Goal: Information Seeking & Learning: Learn about a topic

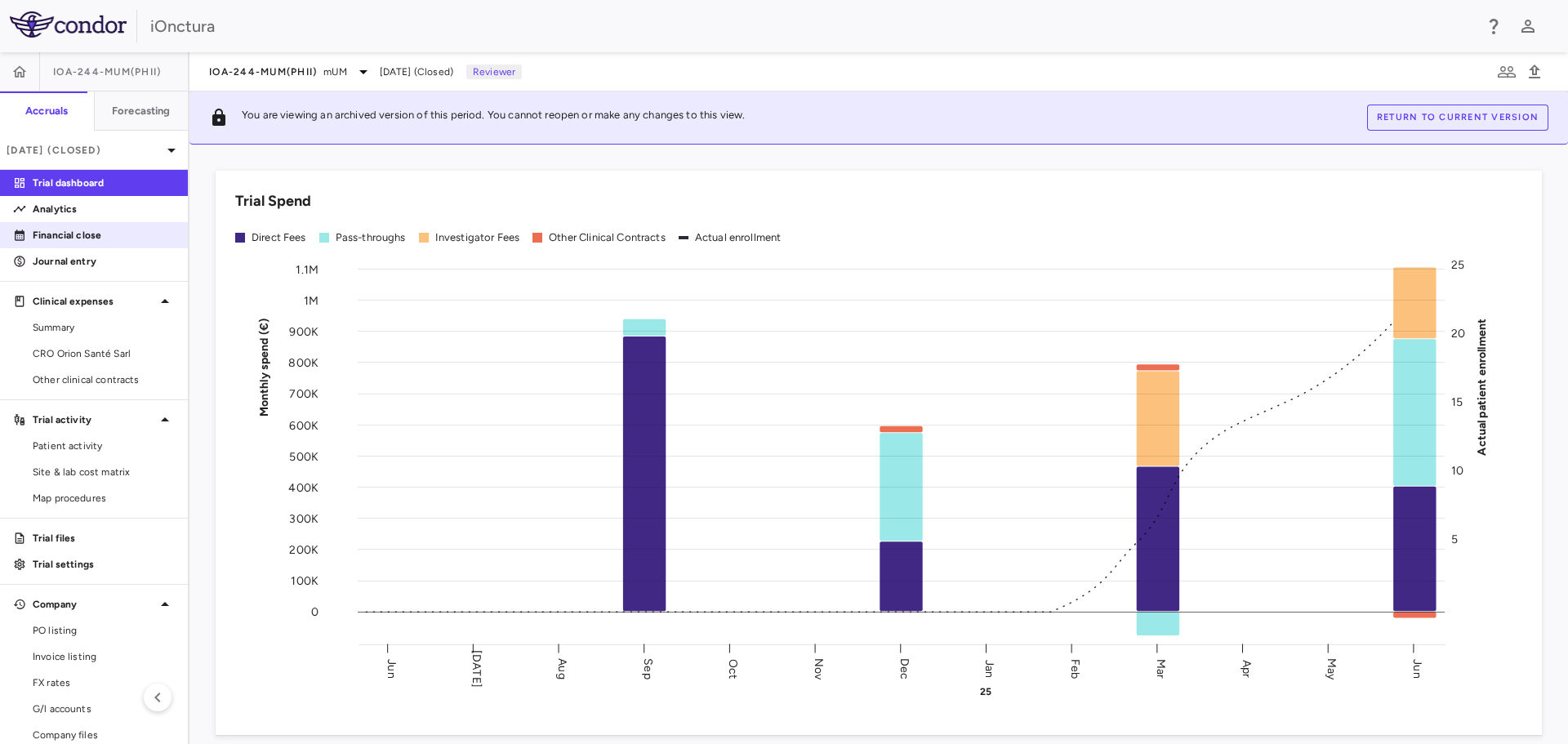
click at [130, 238] on p "Financial close" at bounding box center [104, 235] width 142 height 14
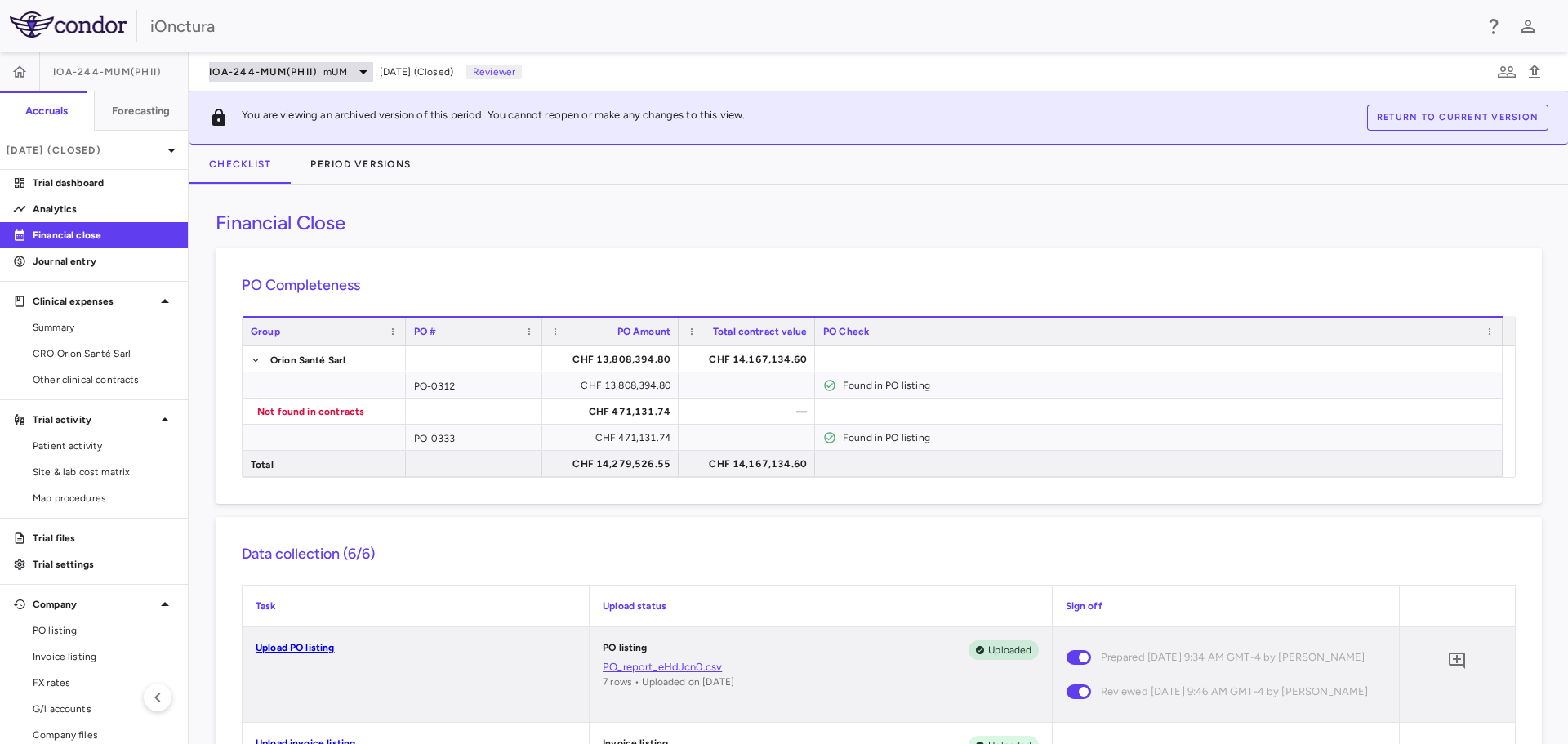
click at [333, 74] on span "mUM" at bounding box center [335, 71] width 23 height 14
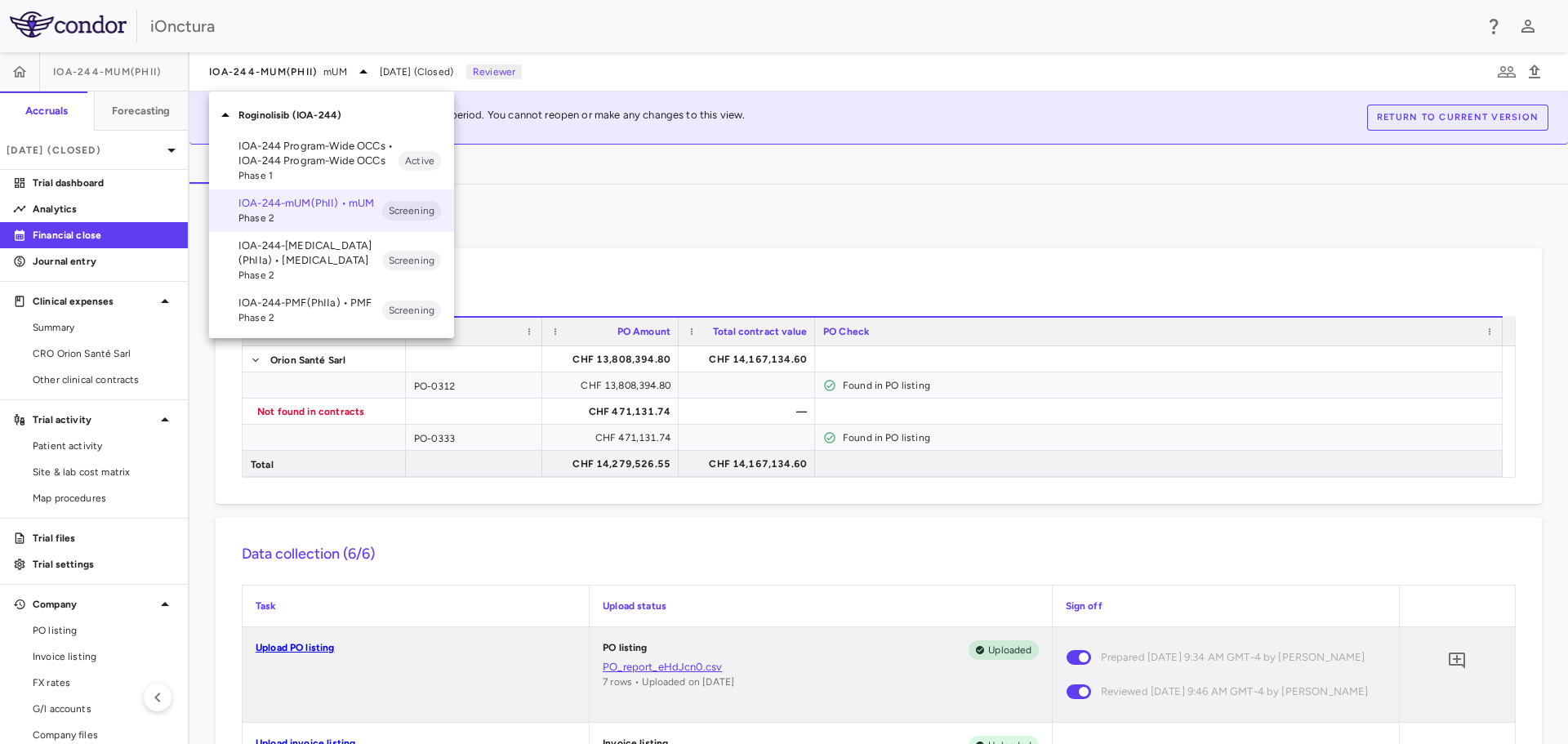
click at [286, 302] on p "IOA-244-PMF(PhIIa) • PMF" at bounding box center [310, 303] width 144 height 14
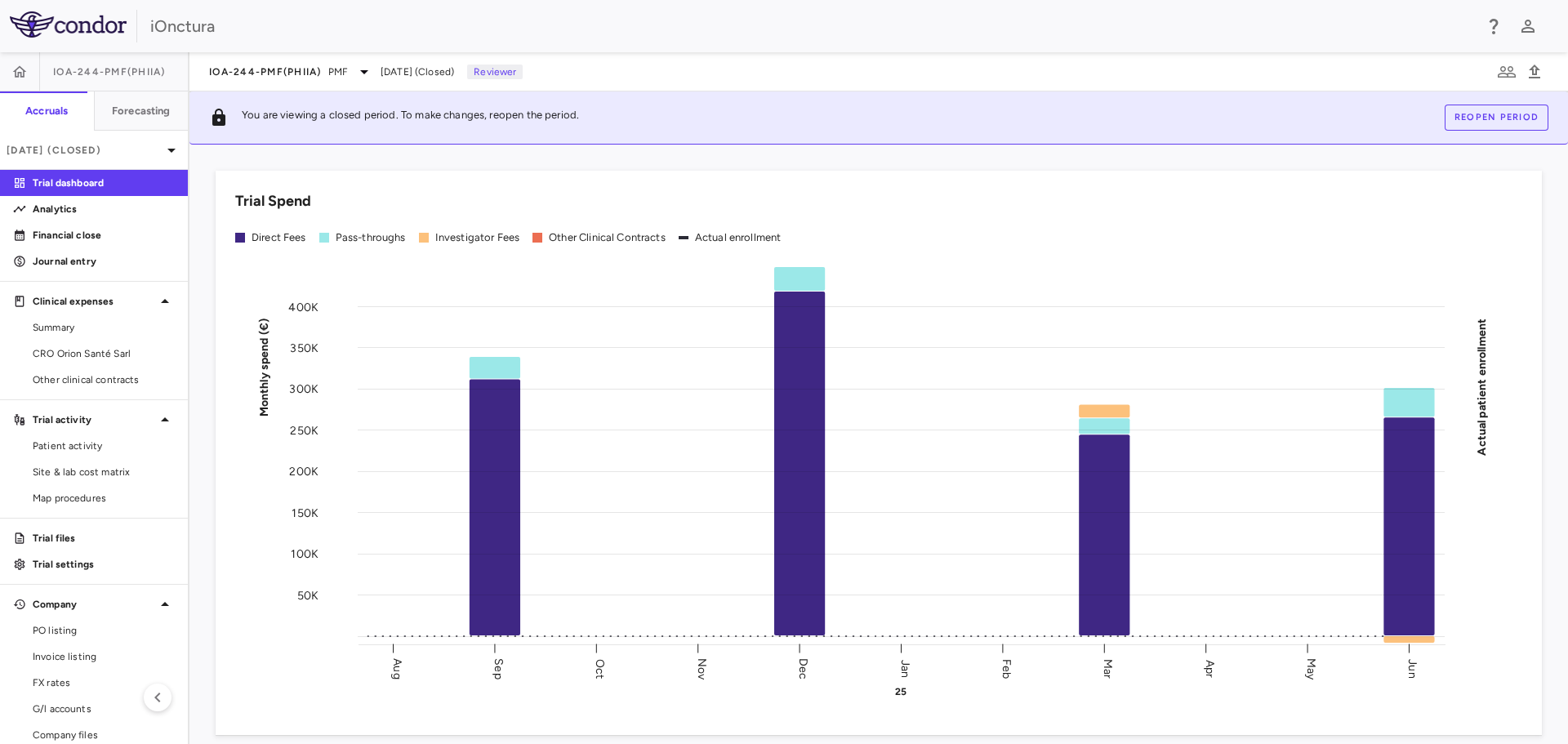
click at [1518, 118] on button "Reopen period" at bounding box center [1496, 118] width 104 height 26
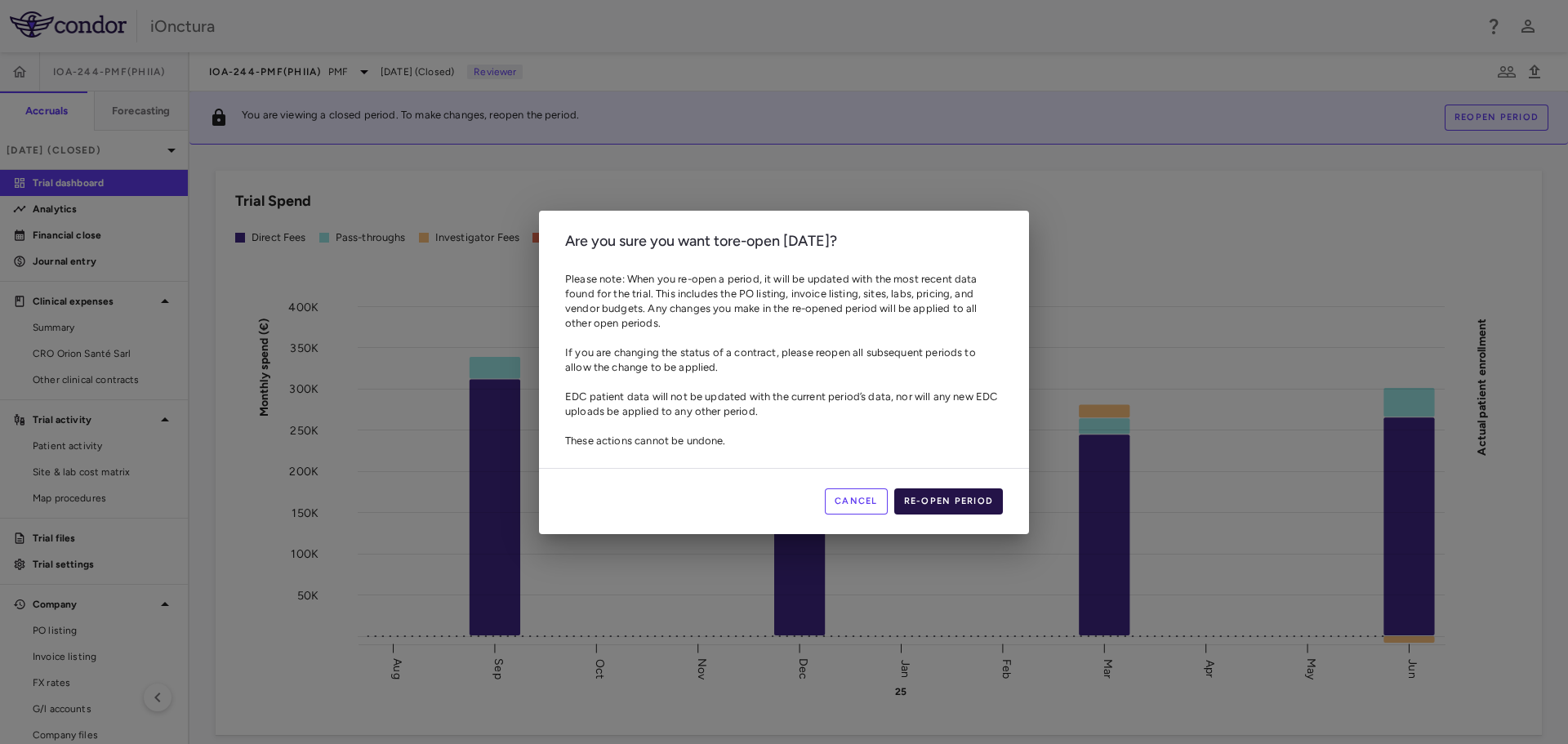
click at [922, 500] on button "Re-open period" at bounding box center [948, 501] width 109 height 26
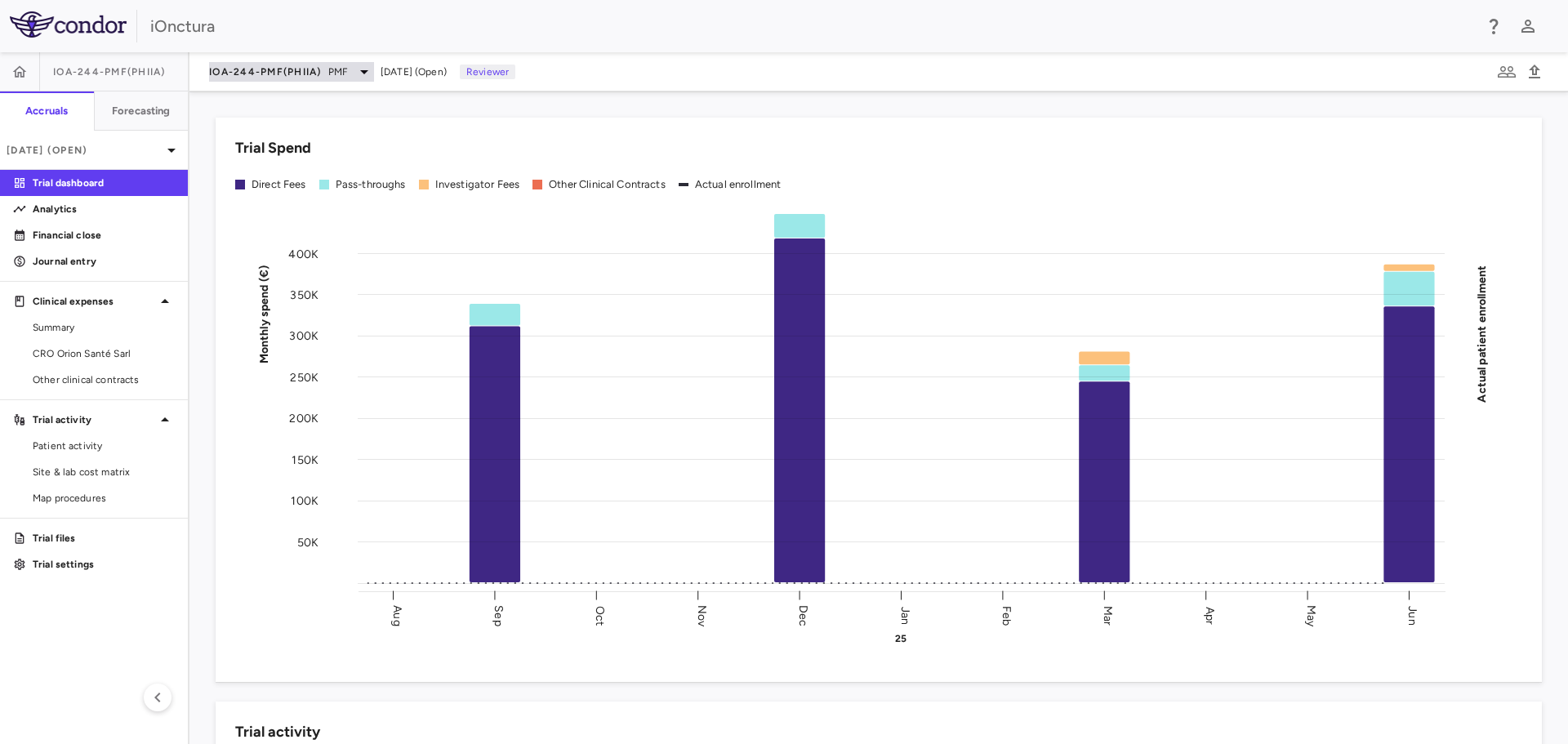
click at [356, 74] on icon at bounding box center [363, 71] width 19 height 19
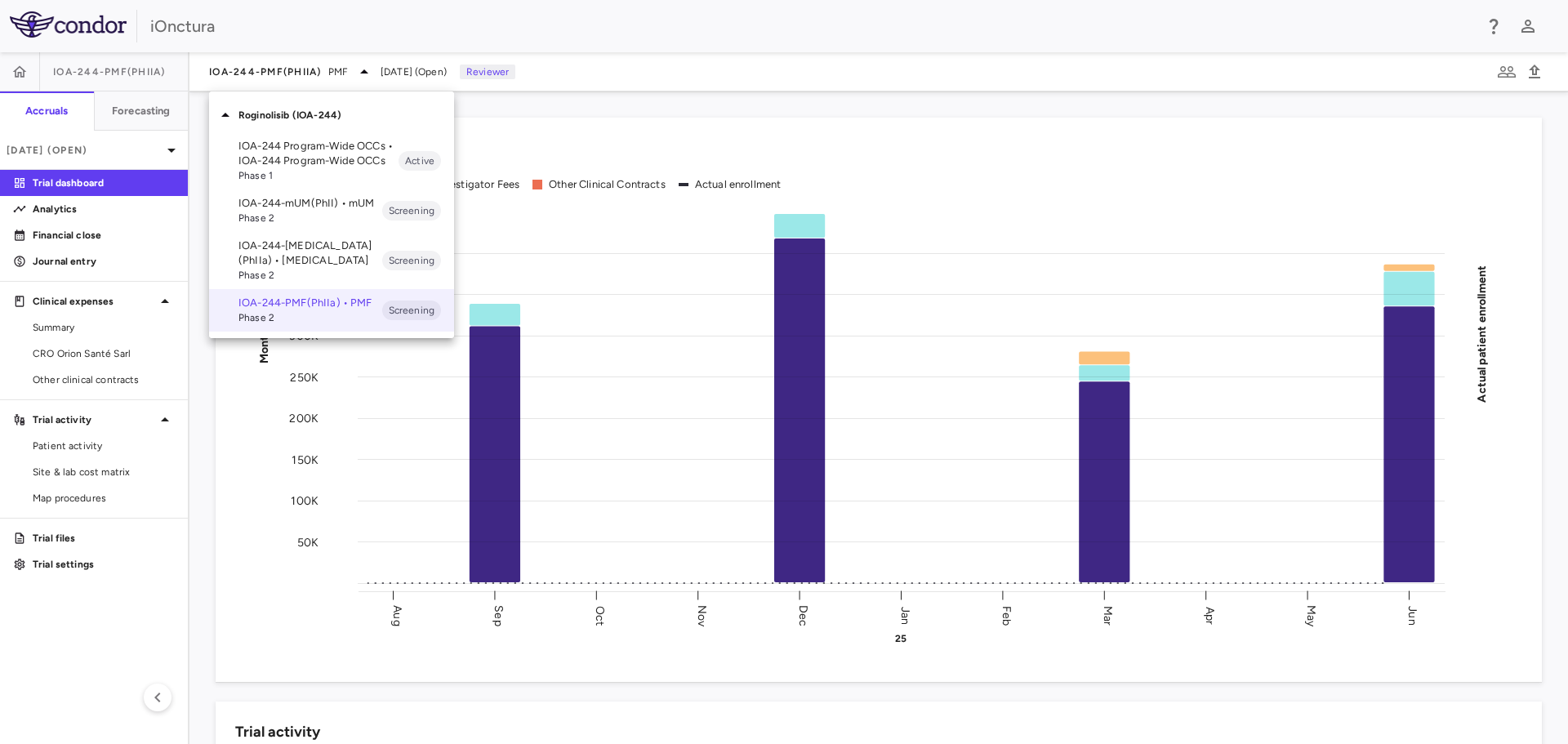
click at [714, 107] on div at bounding box center [784, 372] width 1568 height 744
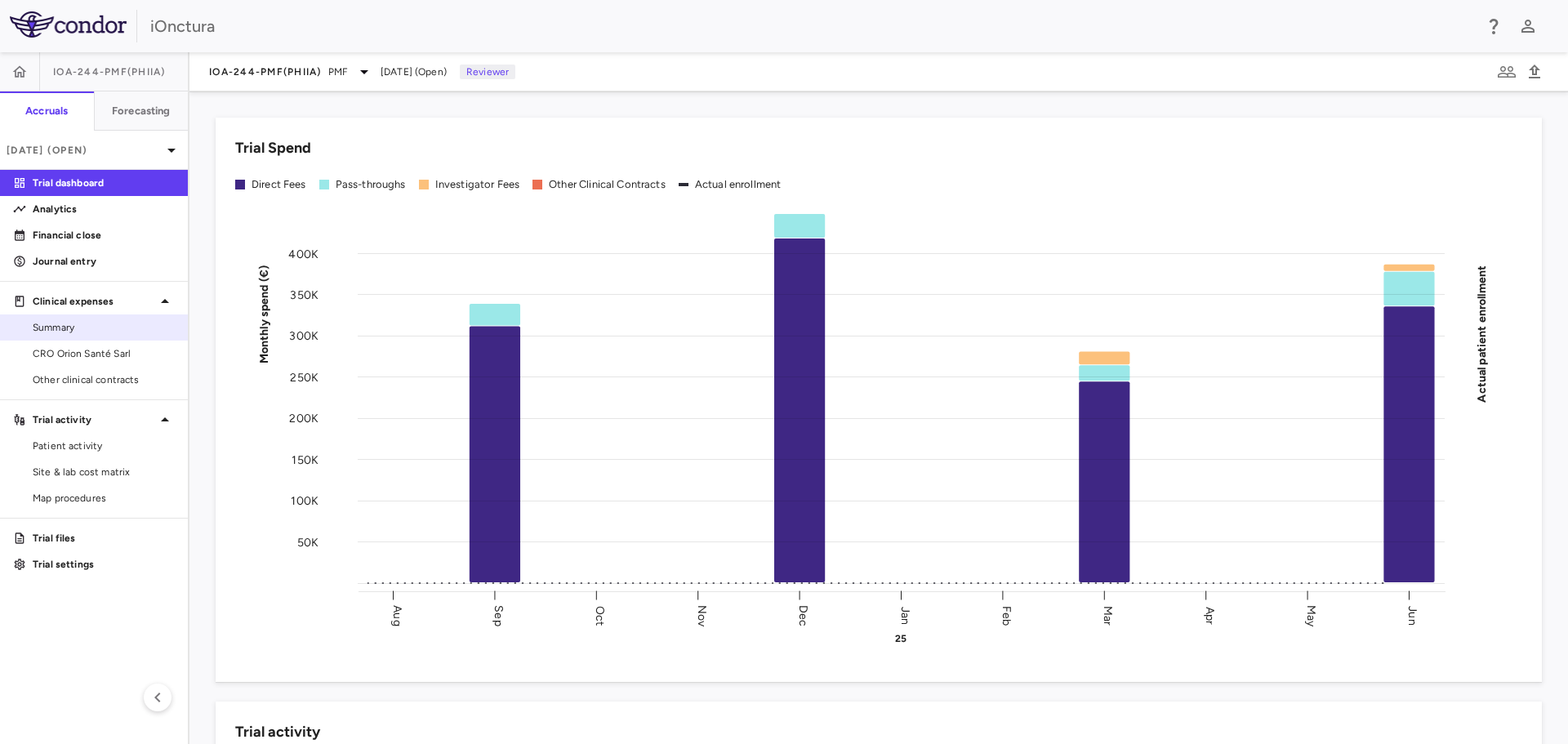
click at [120, 320] on span "Summary" at bounding box center [104, 327] width 142 height 14
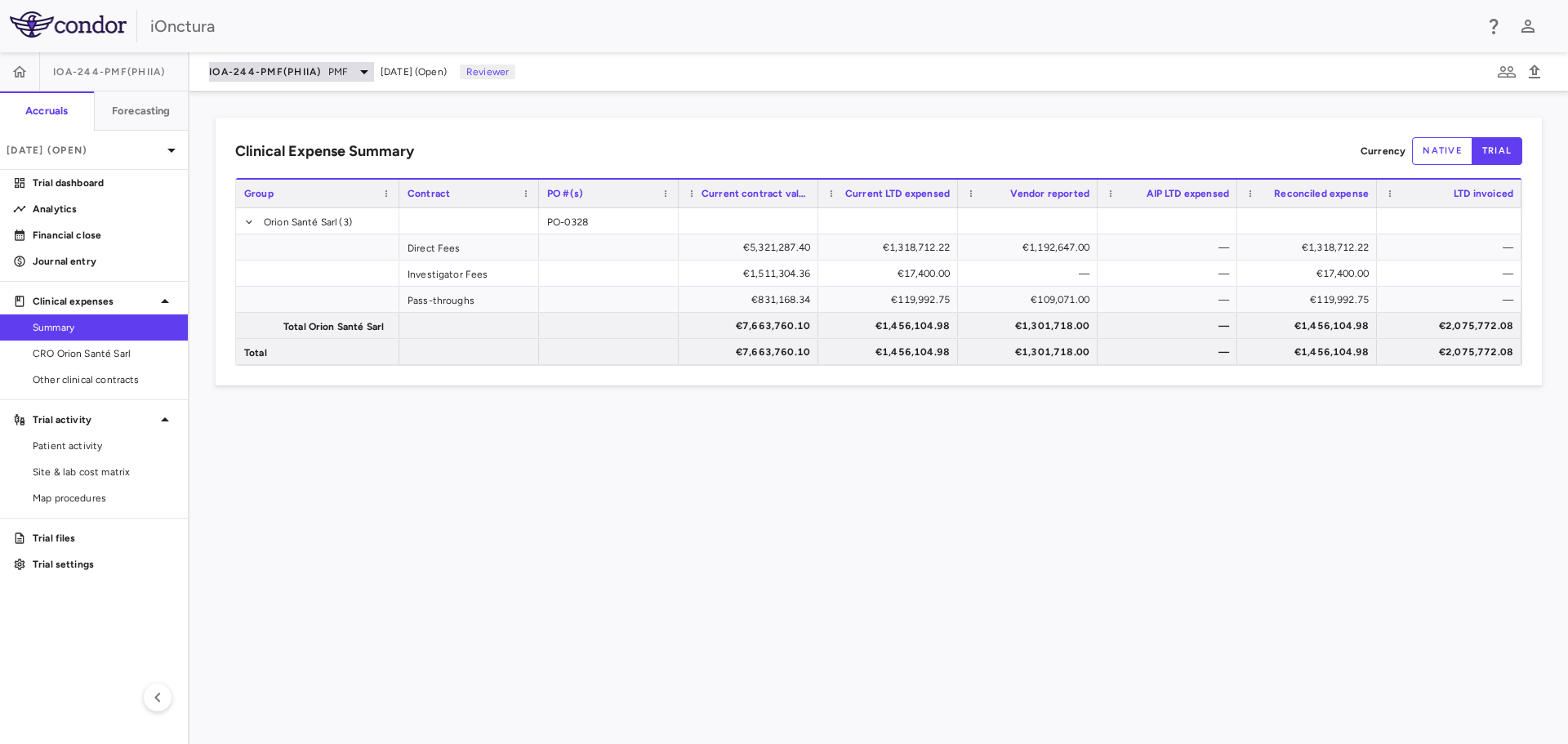
click at [344, 71] on span "PMF" at bounding box center [337, 71] width 19 height 14
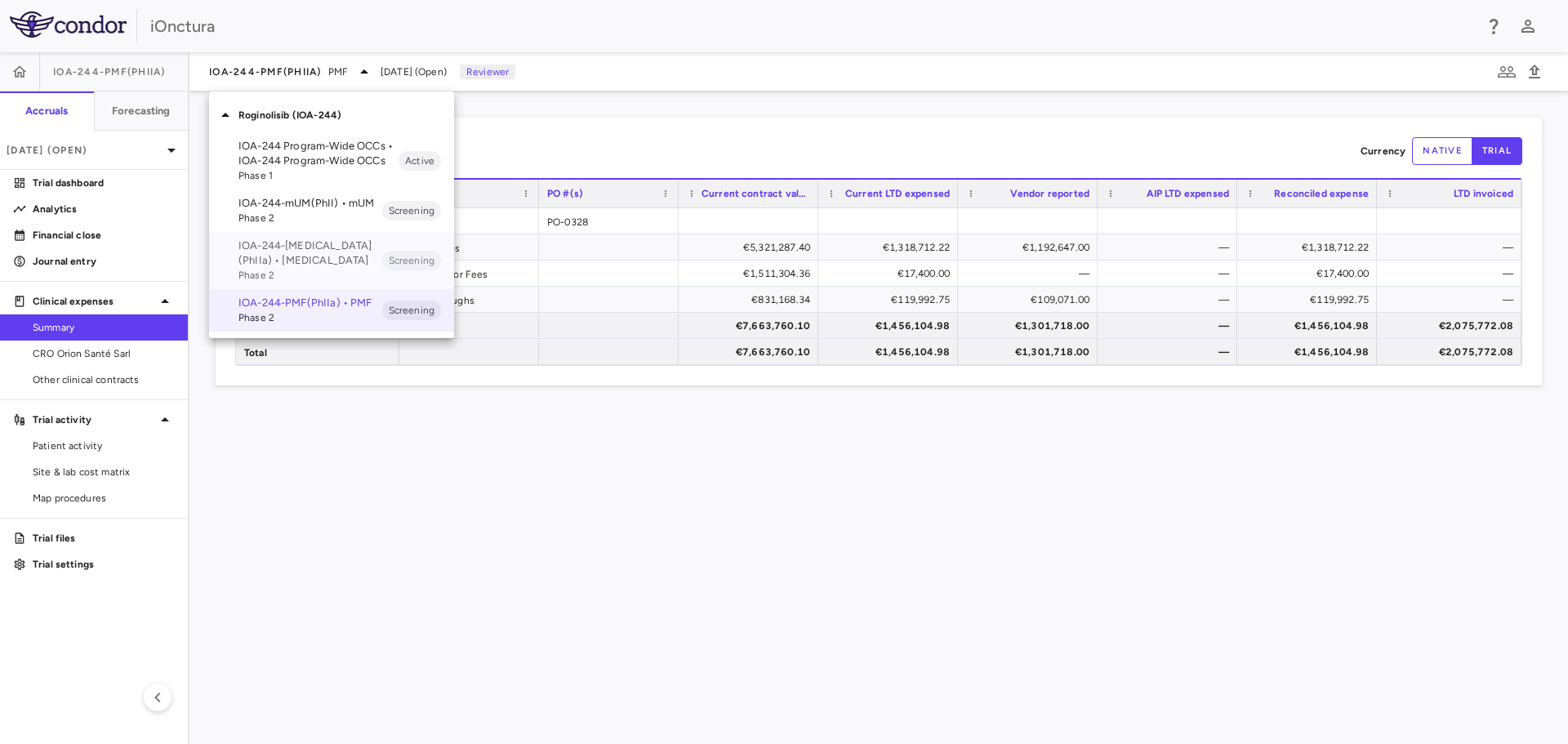
click at [300, 248] on p "IOA-244-[MEDICAL_DATA](PhIIa) • [MEDICAL_DATA]" at bounding box center [310, 253] width 144 height 30
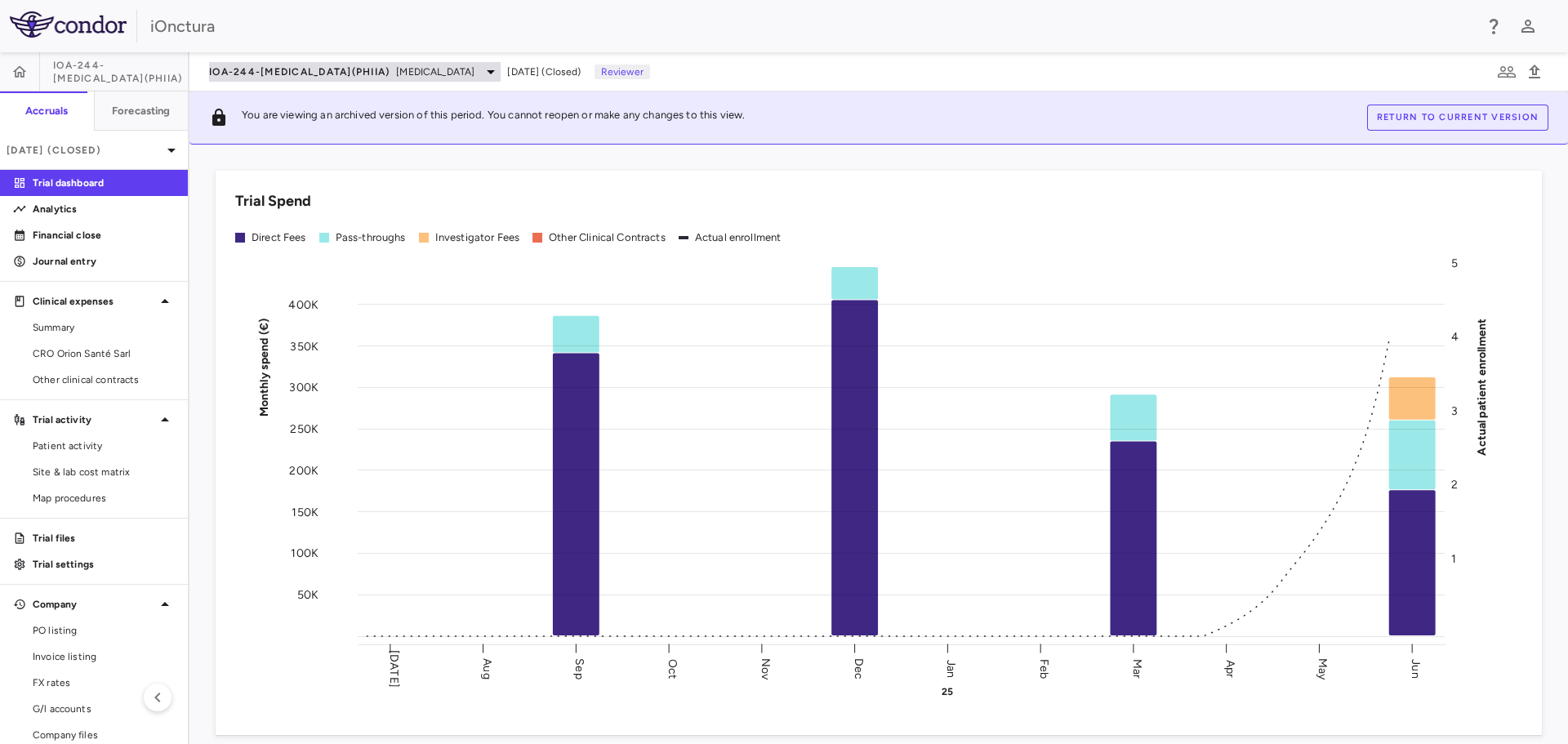
click at [341, 76] on div "IOA-244-[MEDICAL_DATA](PhIIa) [MEDICAL_DATA]" at bounding box center [354, 71] width 292 height 19
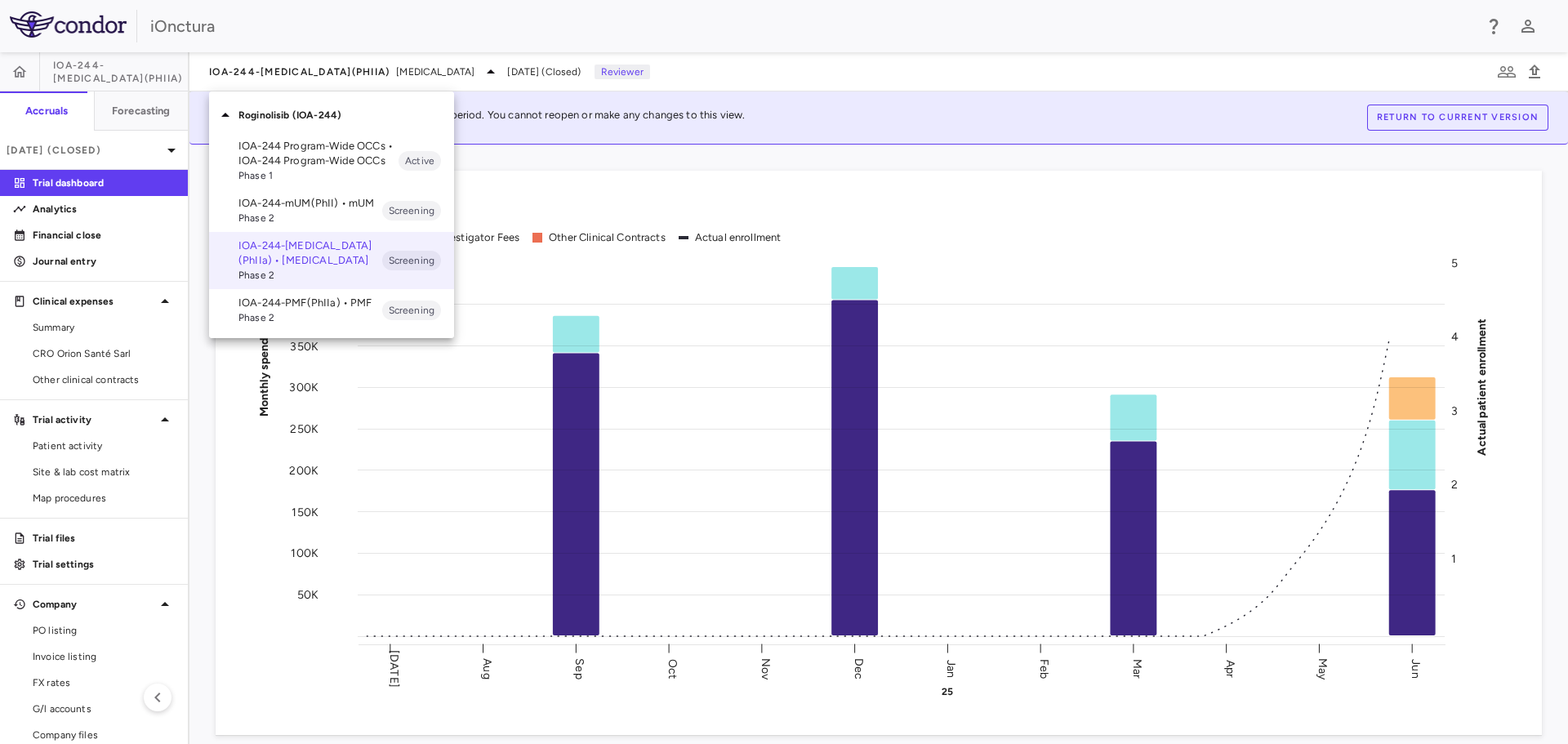
click at [326, 205] on p "IOA-244-mUM(PhII) • mUM" at bounding box center [310, 203] width 144 height 14
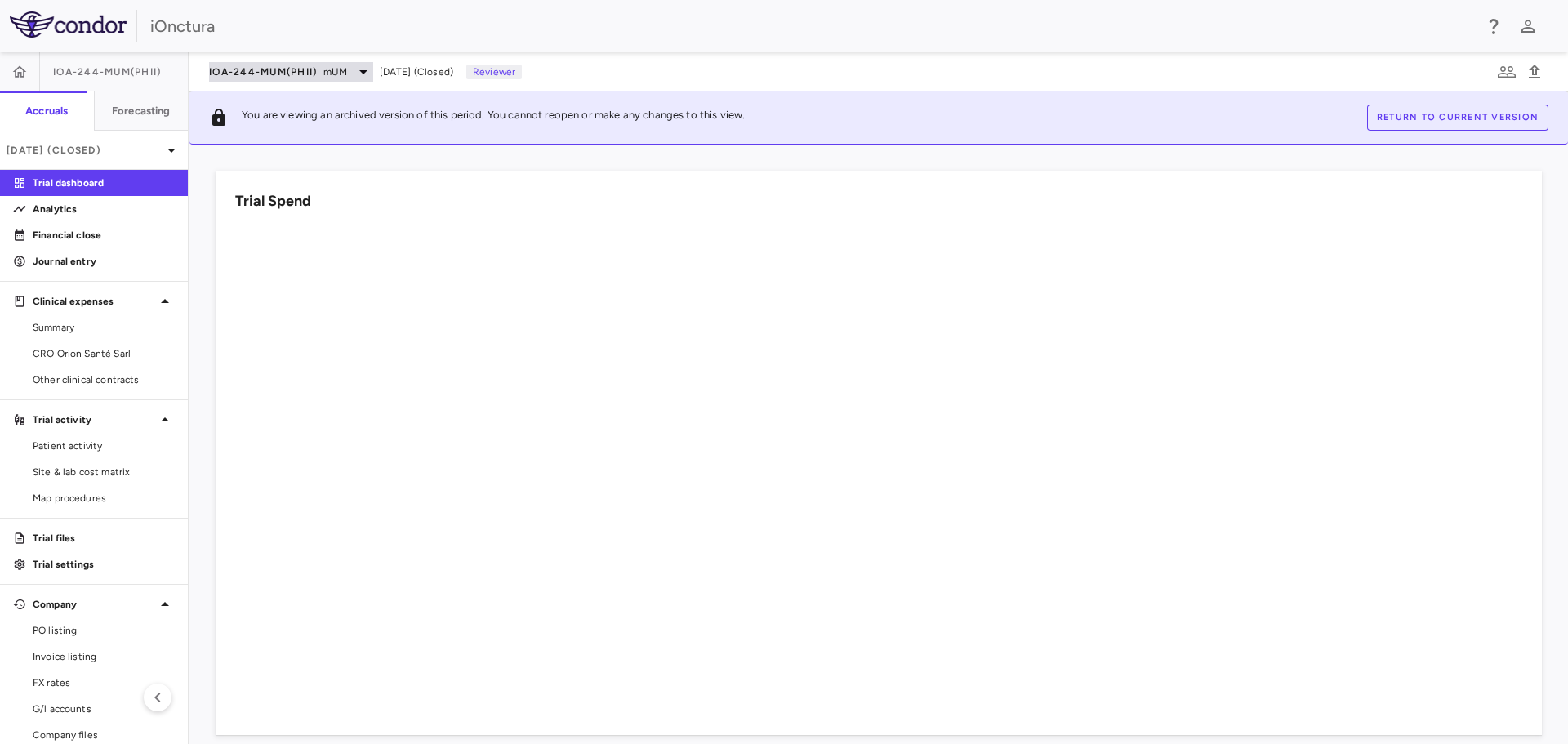
click at [351, 68] on div "IOA-244-mUM(PhII) mUM" at bounding box center [291, 71] width 164 height 19
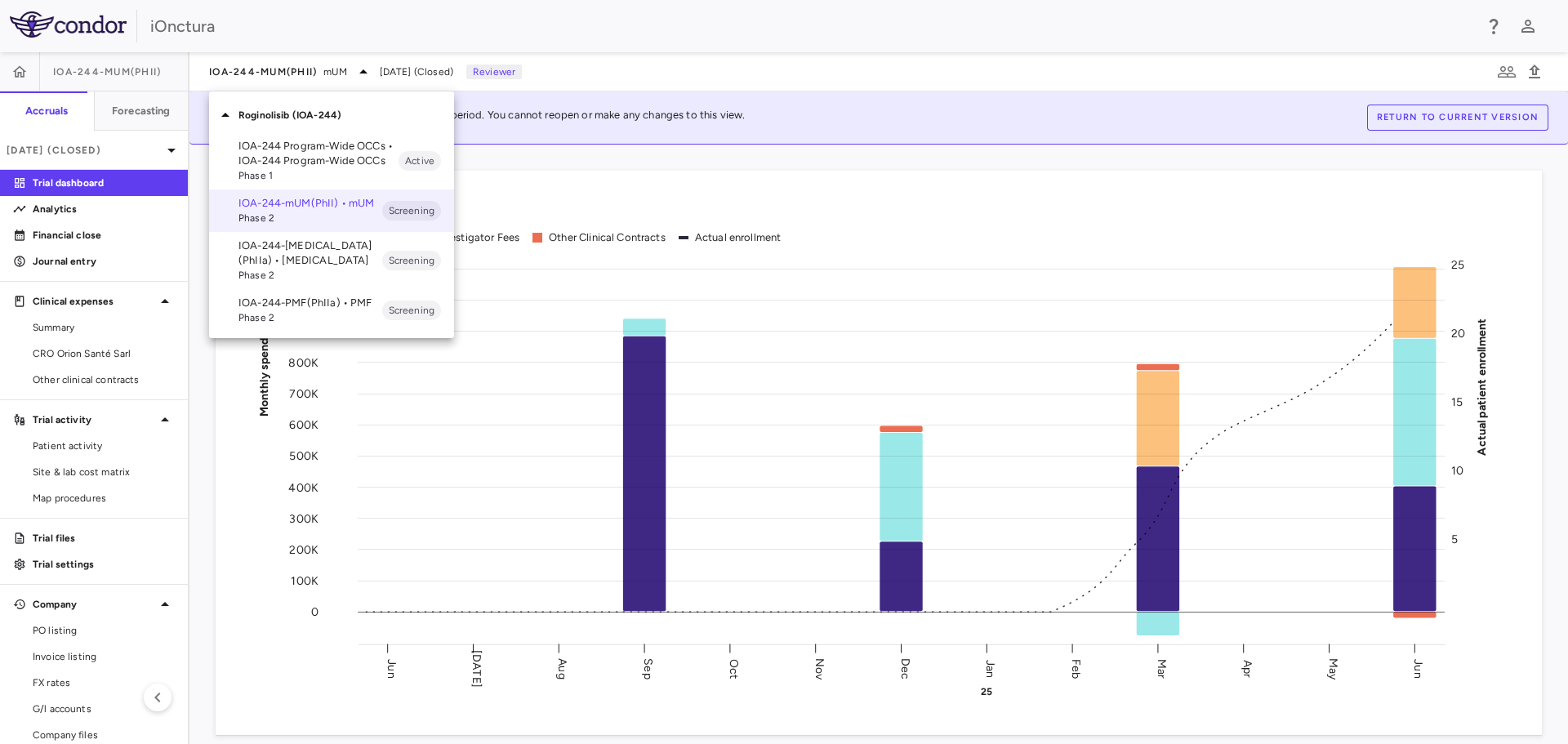
click at [328, 298] on p "IOA-244-PMF(PhIIa) • PMF" at bounding box center [310, 303] width 144 height 14
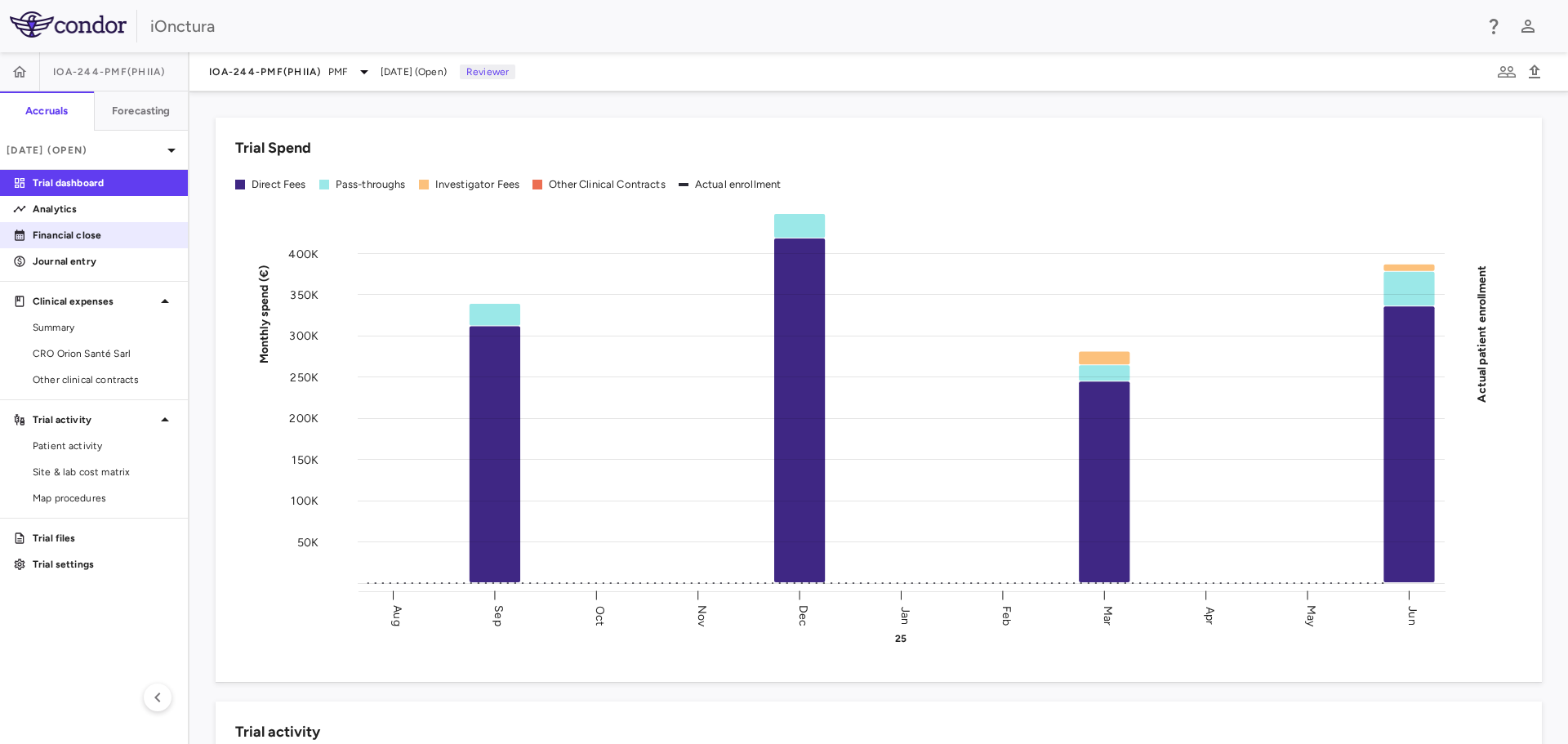
click at [111, 231] on p "Financial close" at bounding box center [104, 235] width 142 height 14
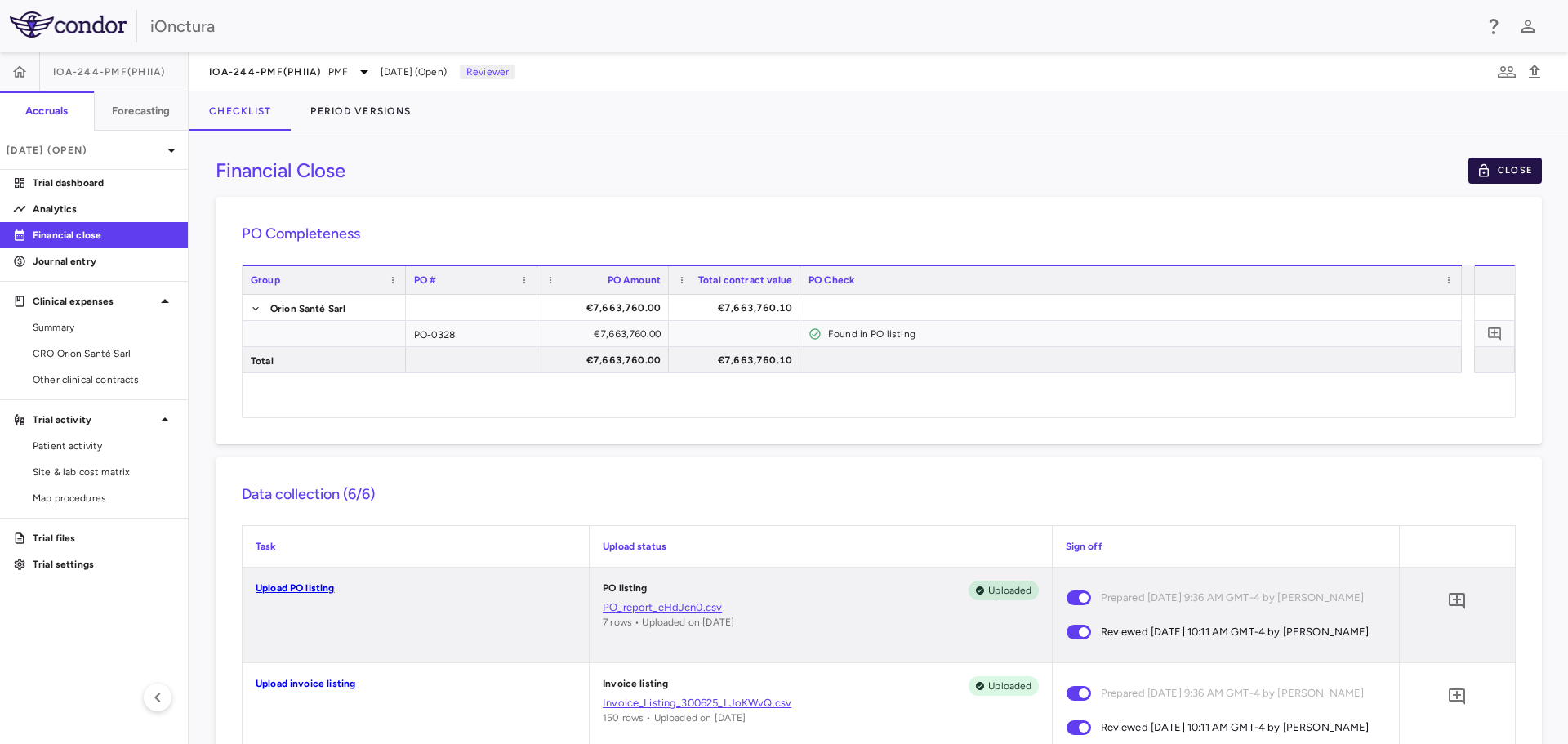
click at [1478, 167] on icon "button" at bounding box center [1483, 170] width 14 height 14
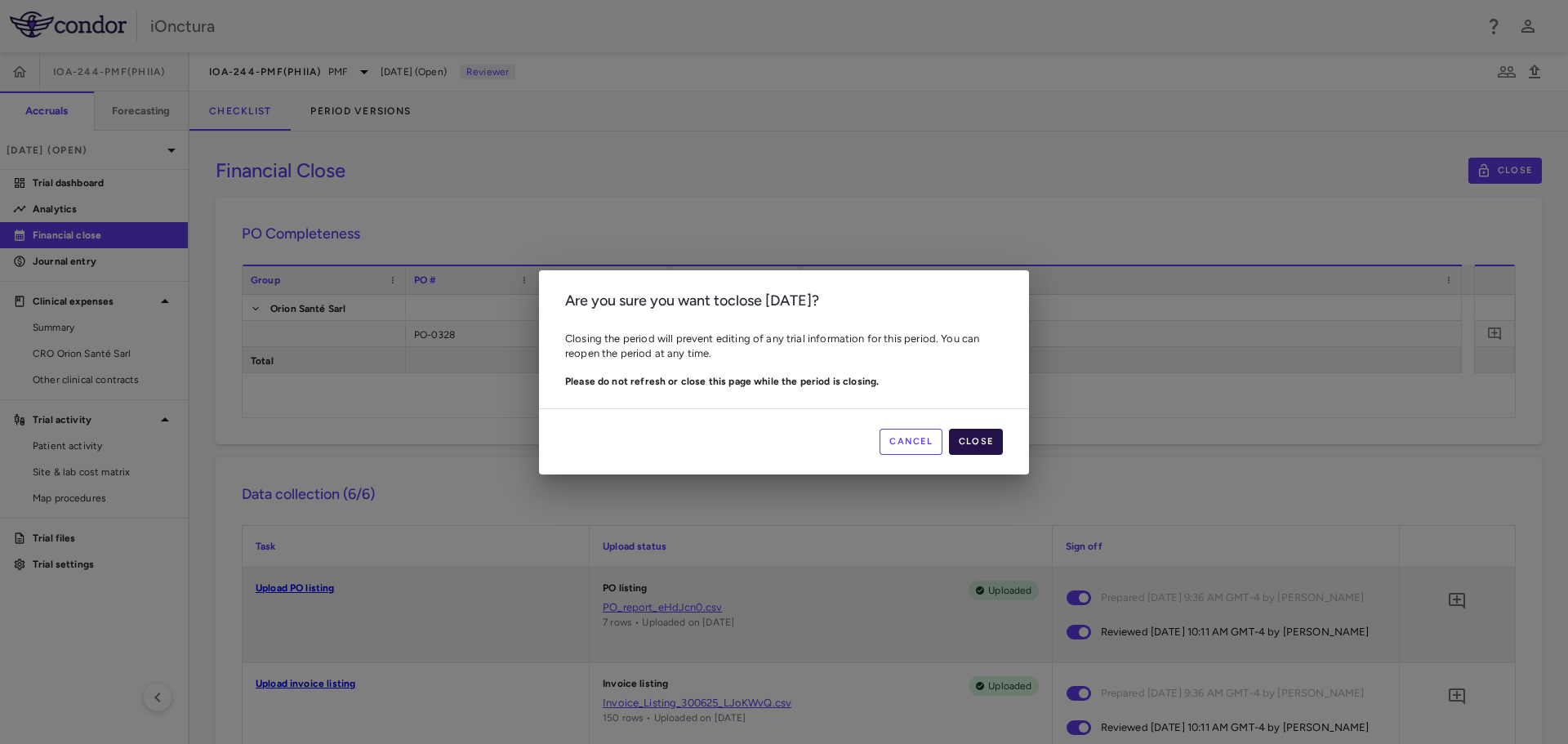
click at [979, 435] on button "Close" at bounding box center [976, 441] width 54 height 26
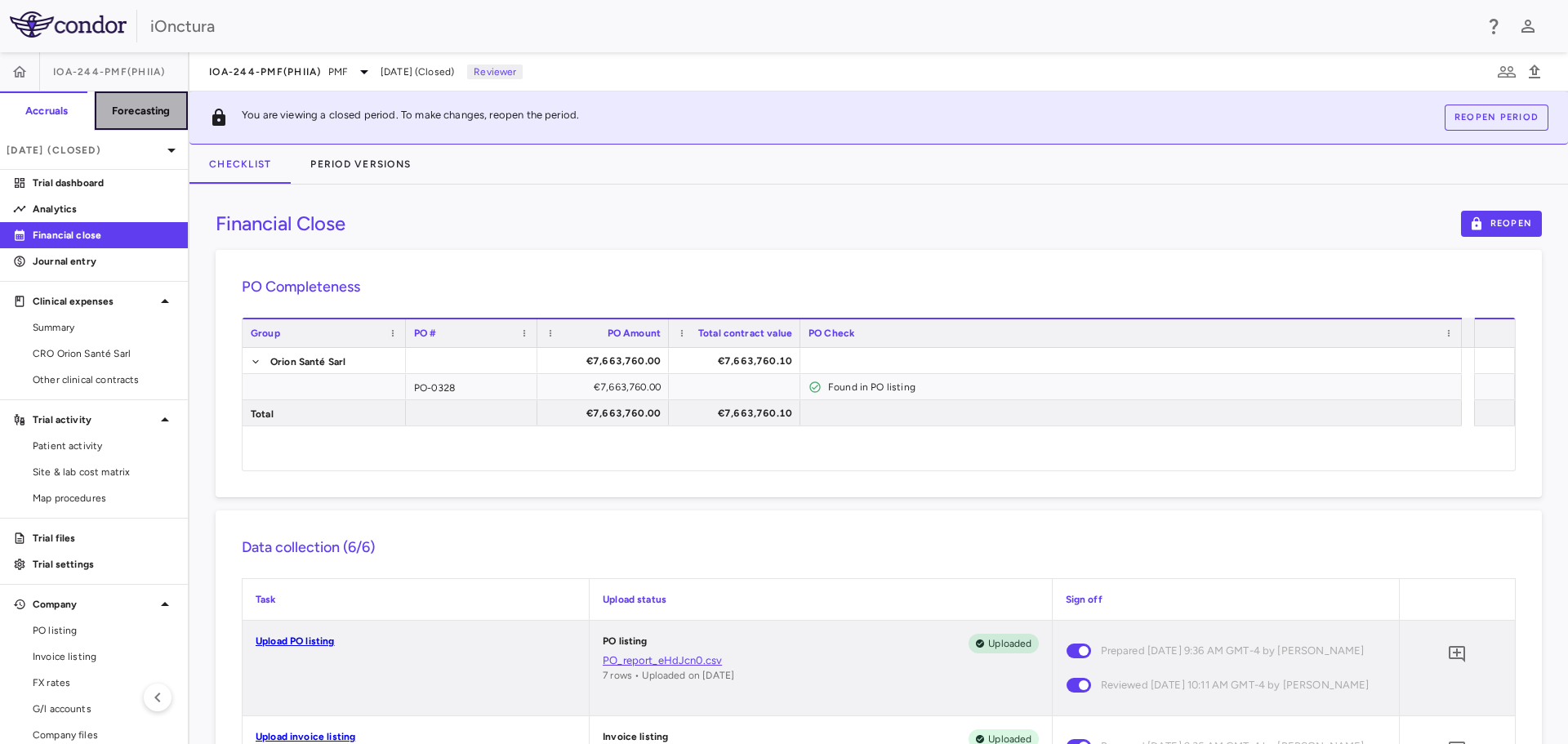
click at [139, 117] on h6 "Forecasting" at bounding box center [141, 111] width 59 height 14
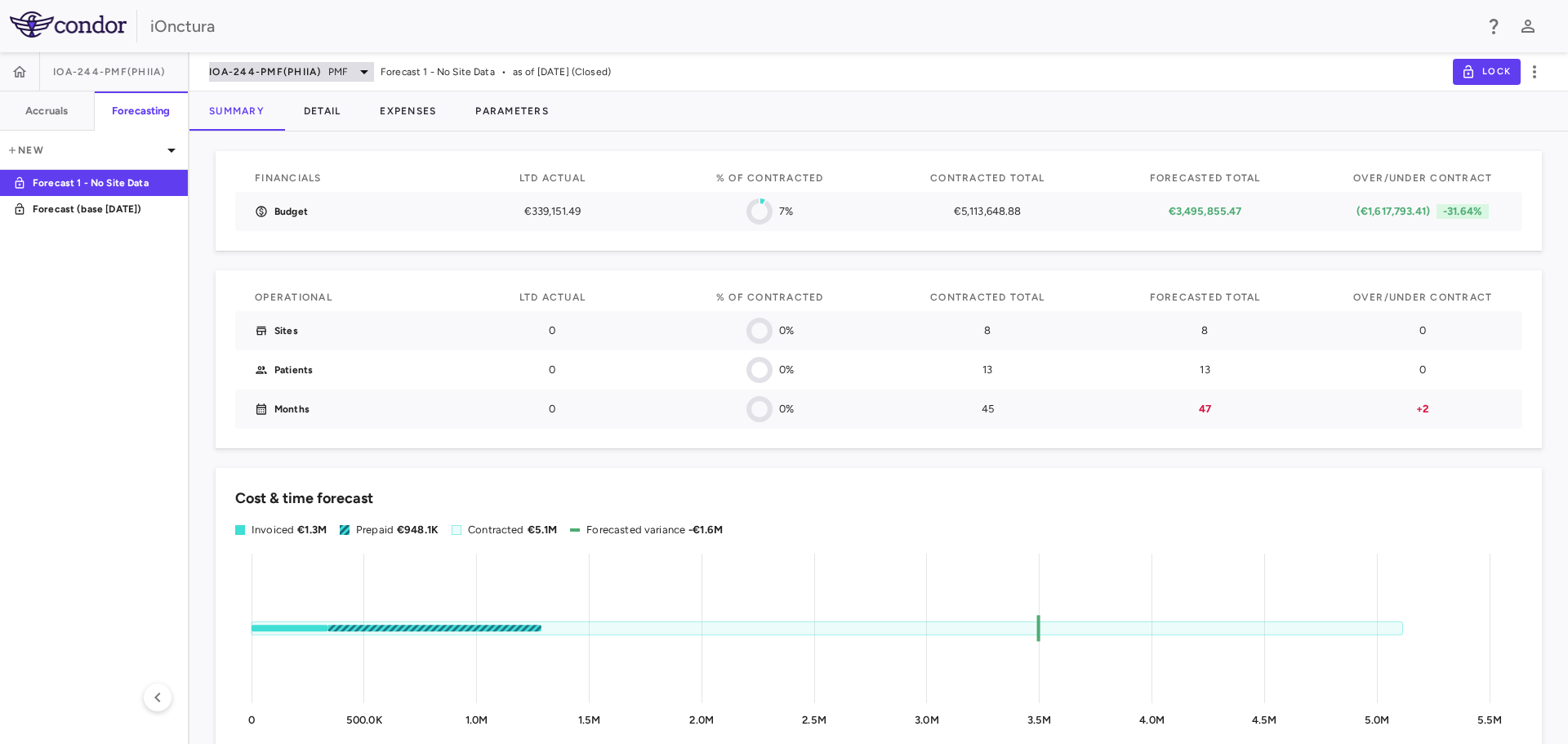
click at [348, 76] on span "PMF" at bounding box center [337, 71] width 19 height 14
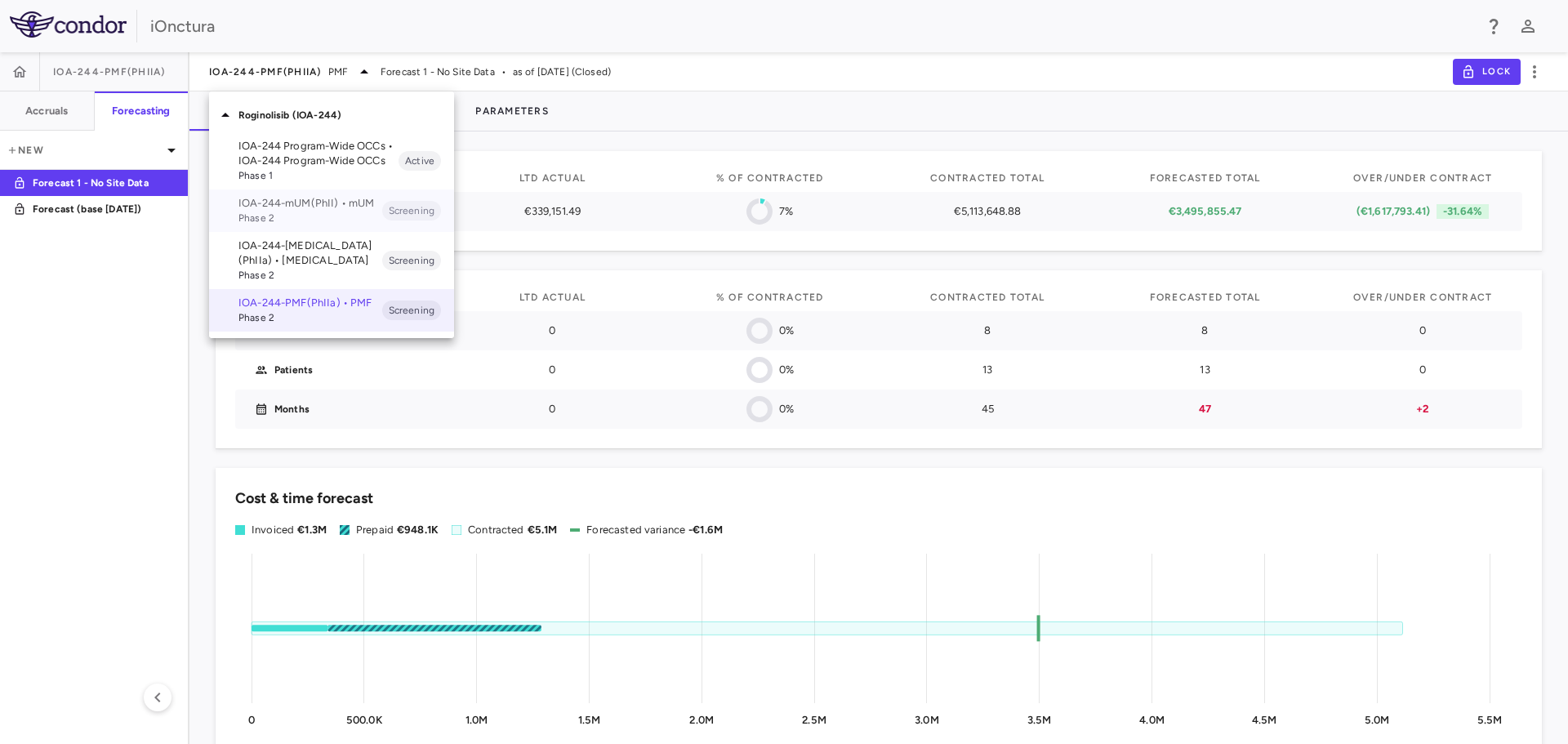
click at [309, 212] on span "Phase 2" at bounding box center [310, 217] width 144 height 14
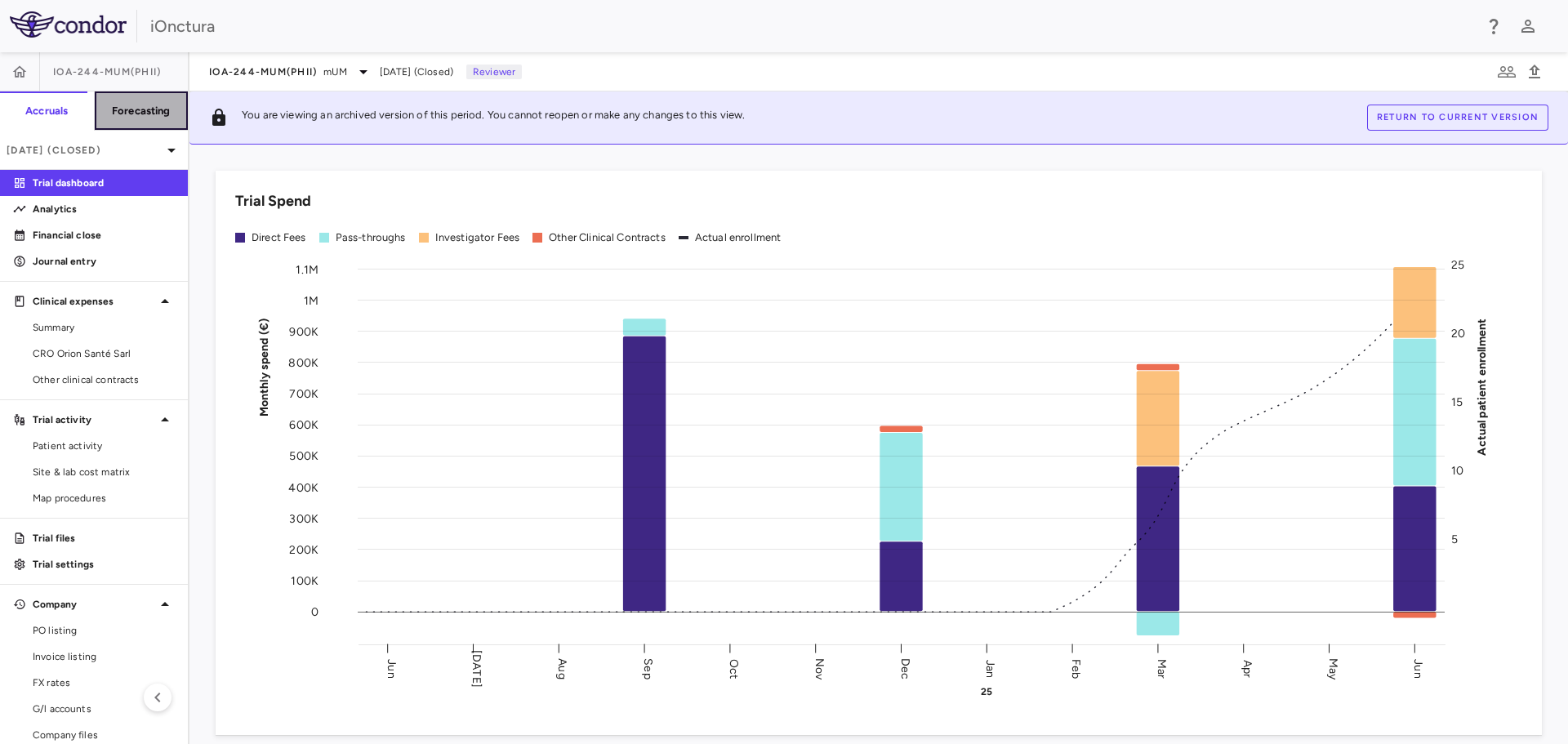
click at [142, 112] on h6 "Forecasting" at bounding box center [141, 111] width 59 height 14
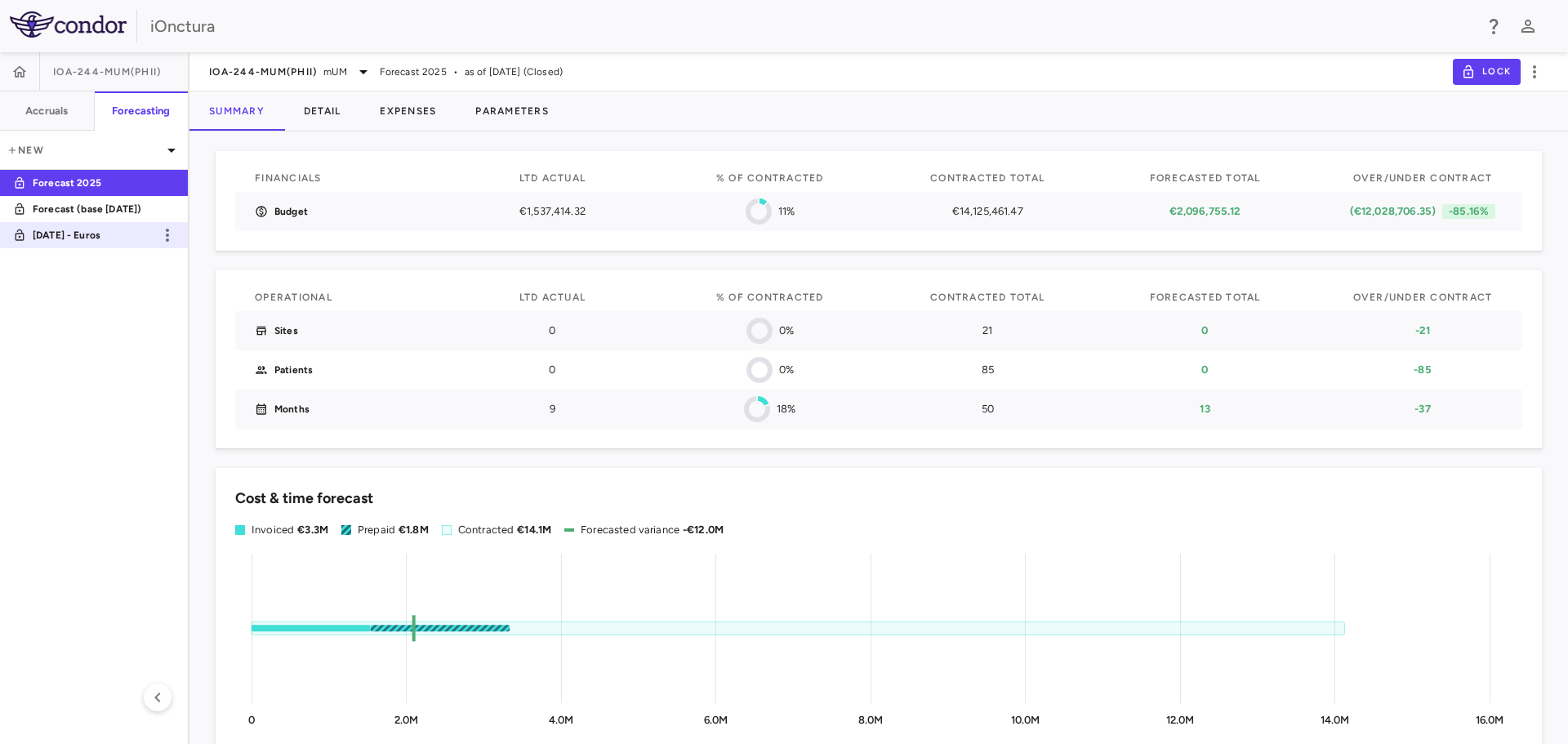
click at [120, 237] on p "[DATE] - Euros" at bounding box center [93, 235] width 121 height 14
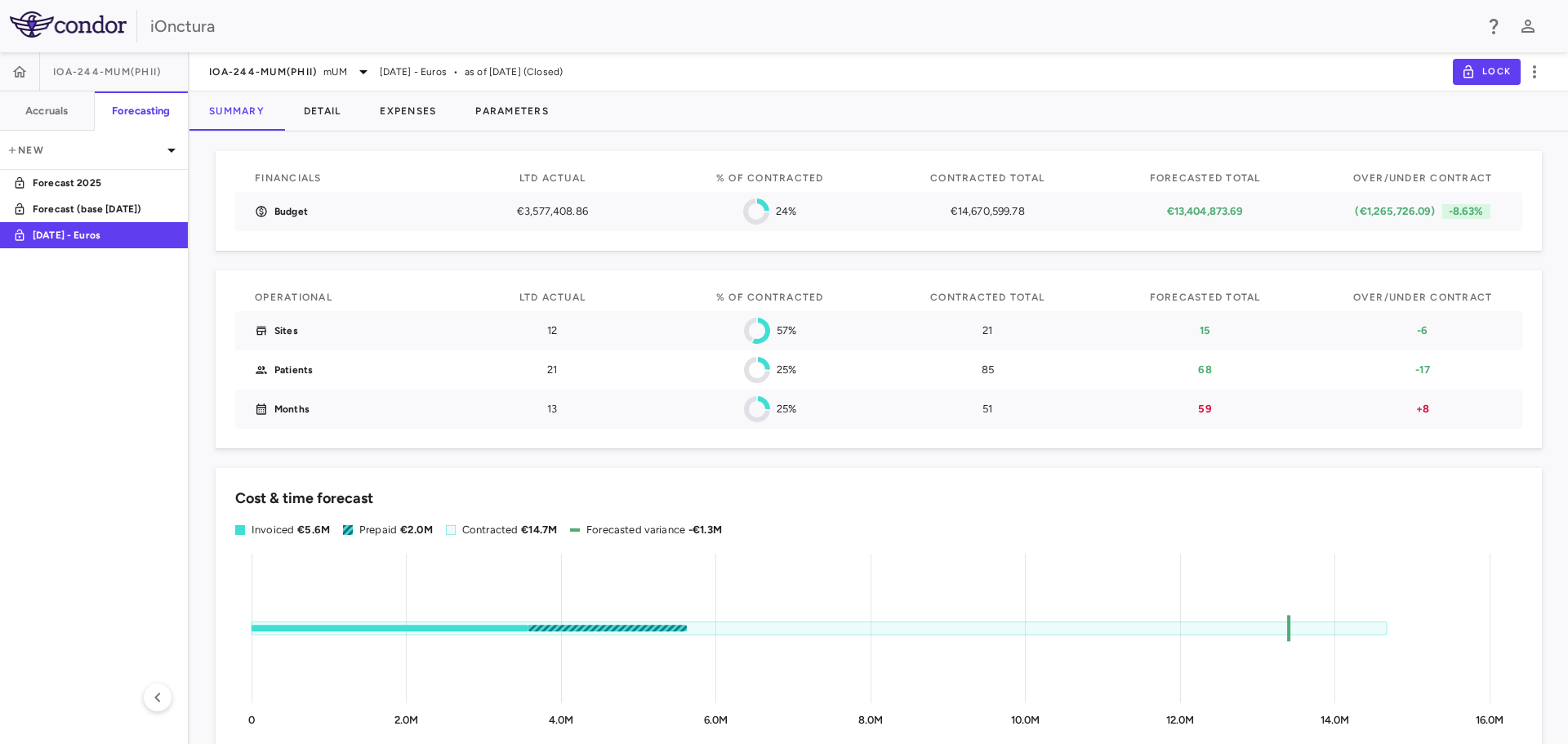
click at [1328, 446] on div "Operational LTD Actual % of Contracted Contracted Total Forecasted Total Over/U…" at bounding box center [878, 359] width 1326 height 178
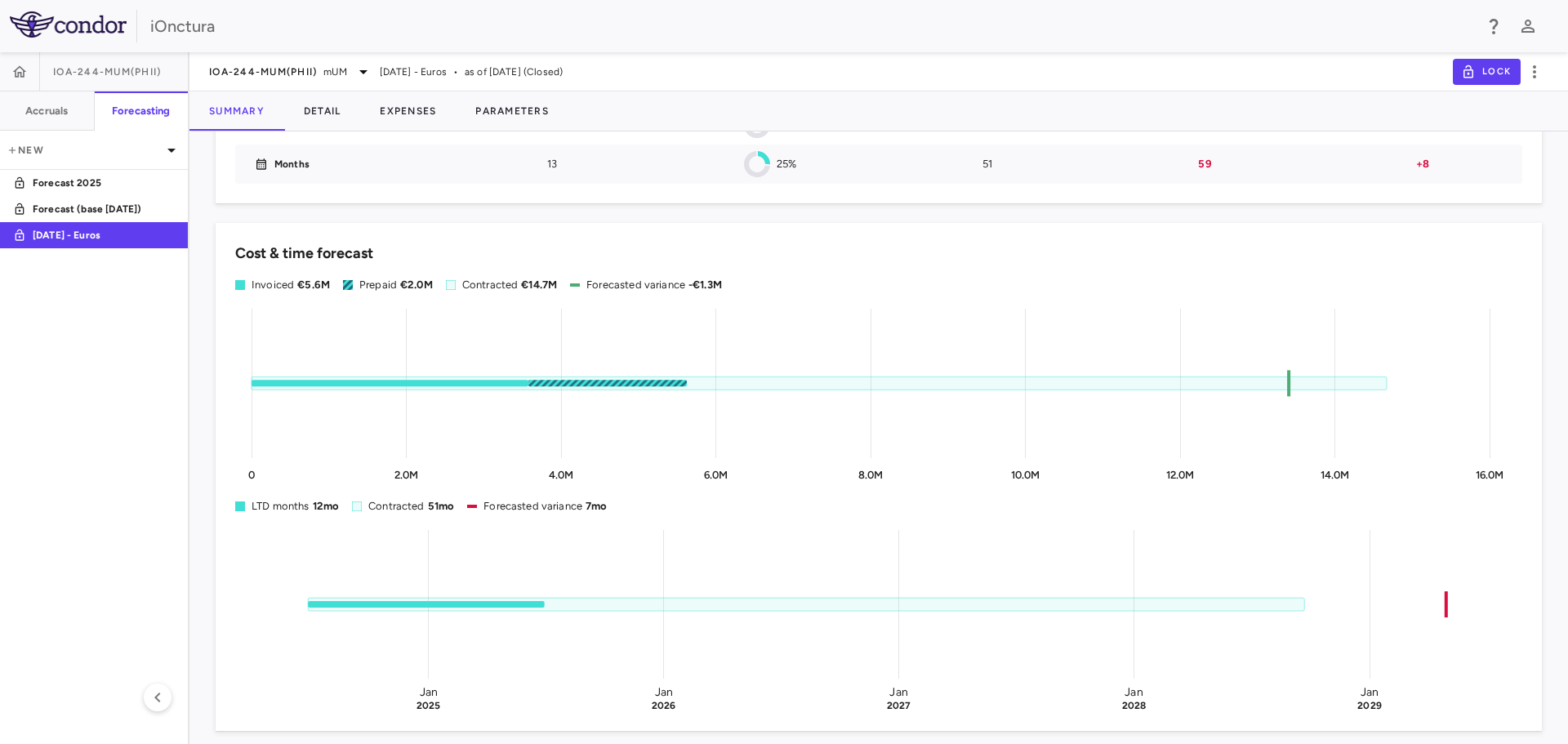
scroll to position [326, 0]
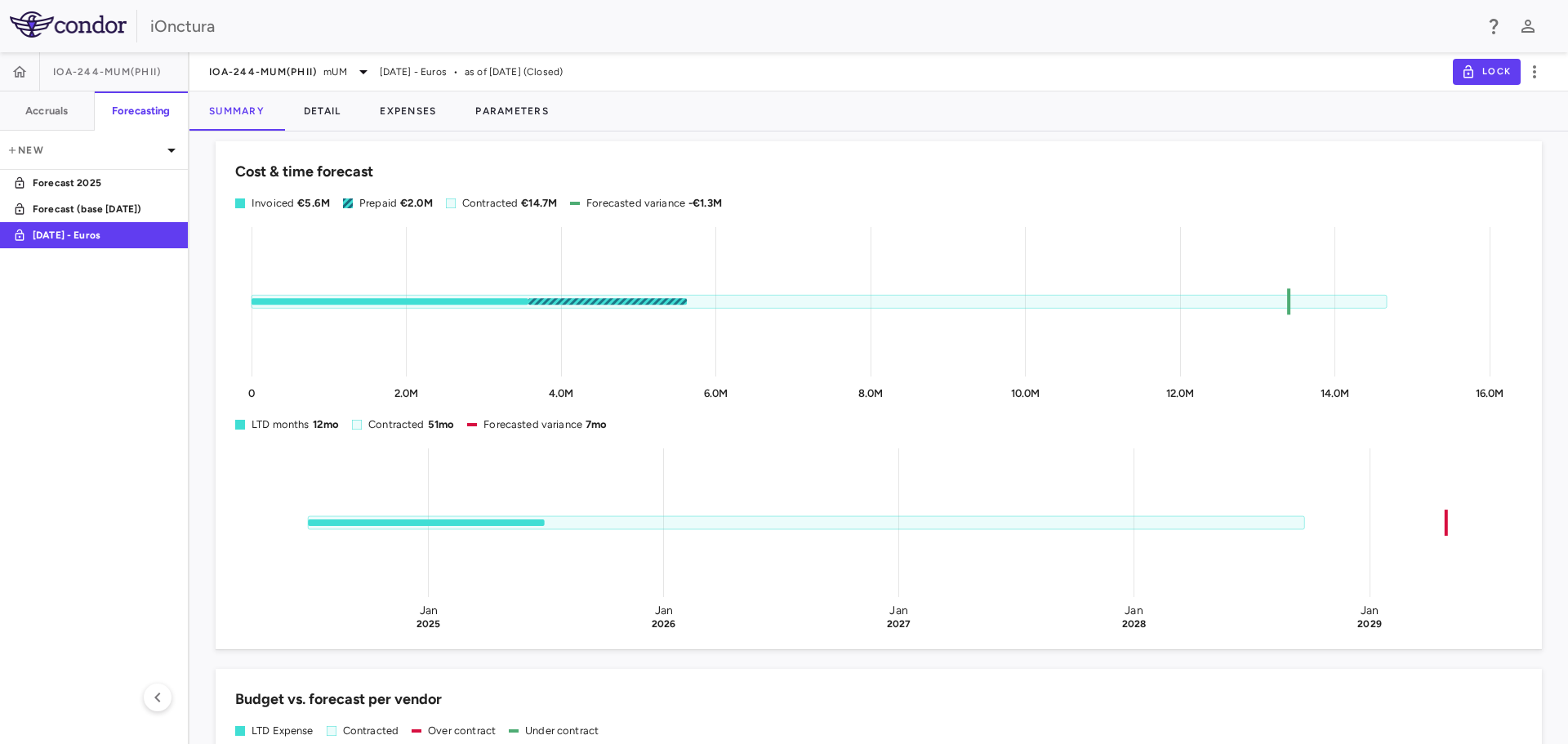
click at [510, 302] on rect at bounding box center [819, 301] width 1135 height 13
click at [551, 301] on rect at bounding box center [819, 301] width 1135 height 13
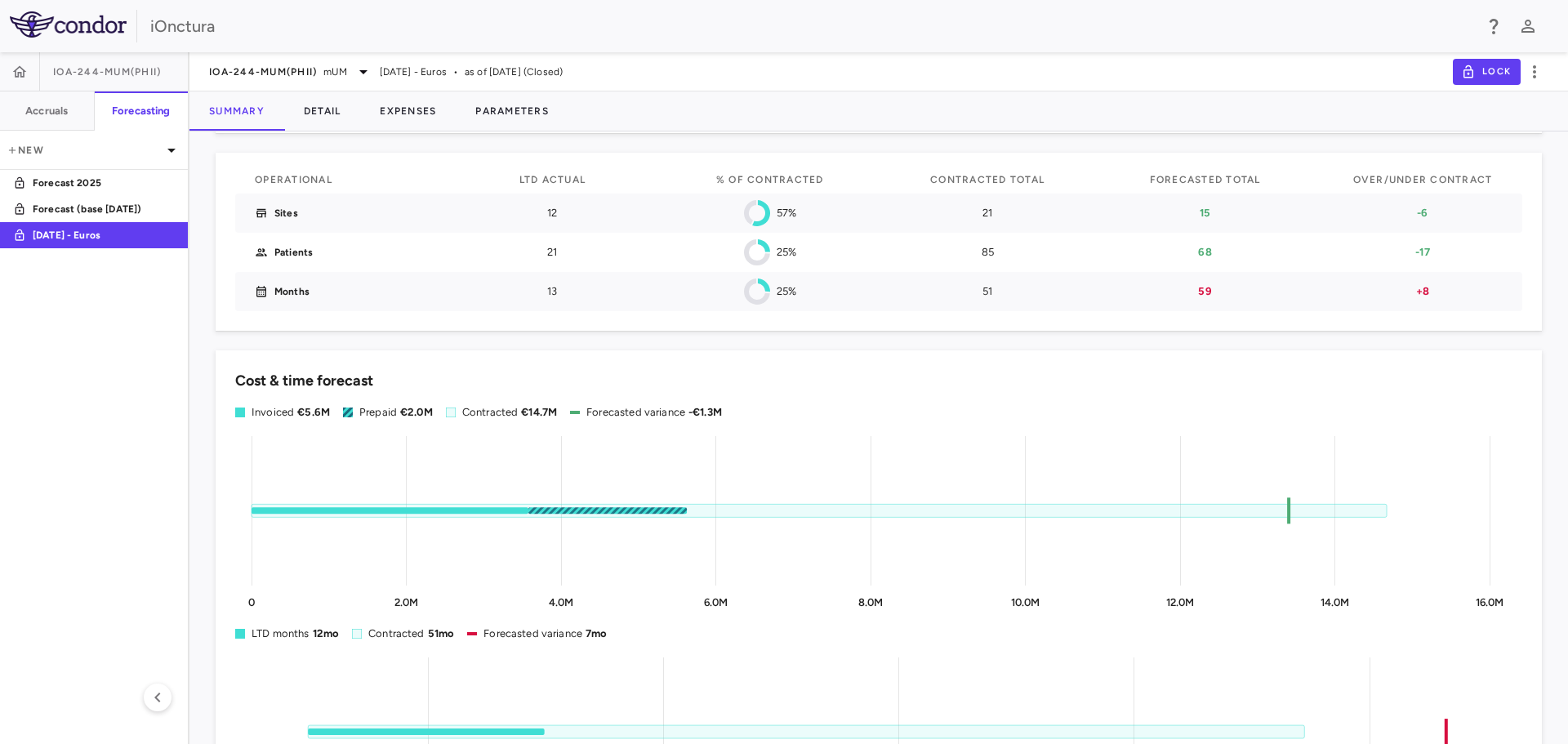
scroll to position [0, 0]
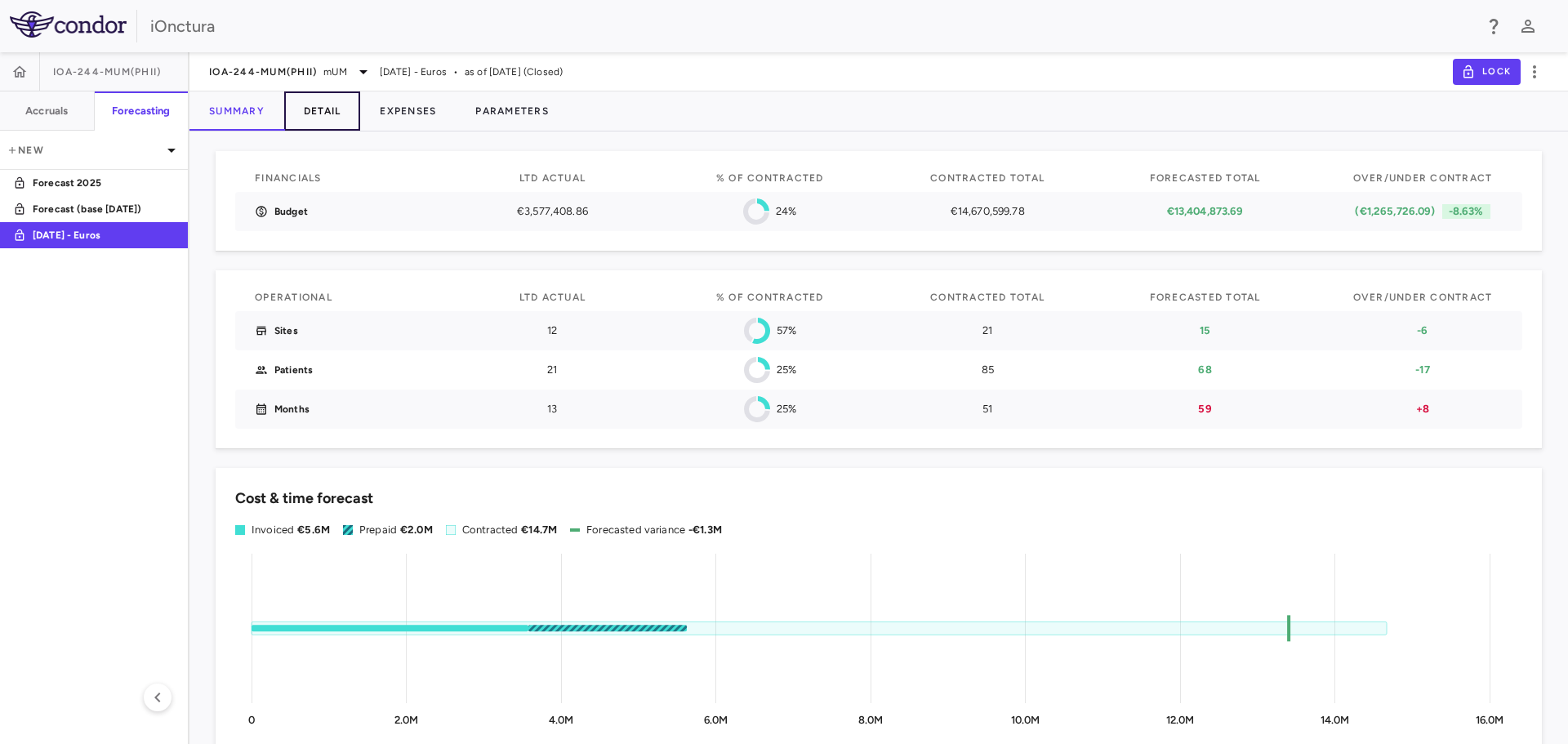
click at [325, 118] on button "Detail" at bounding box center [322, 111] width 77 height 39
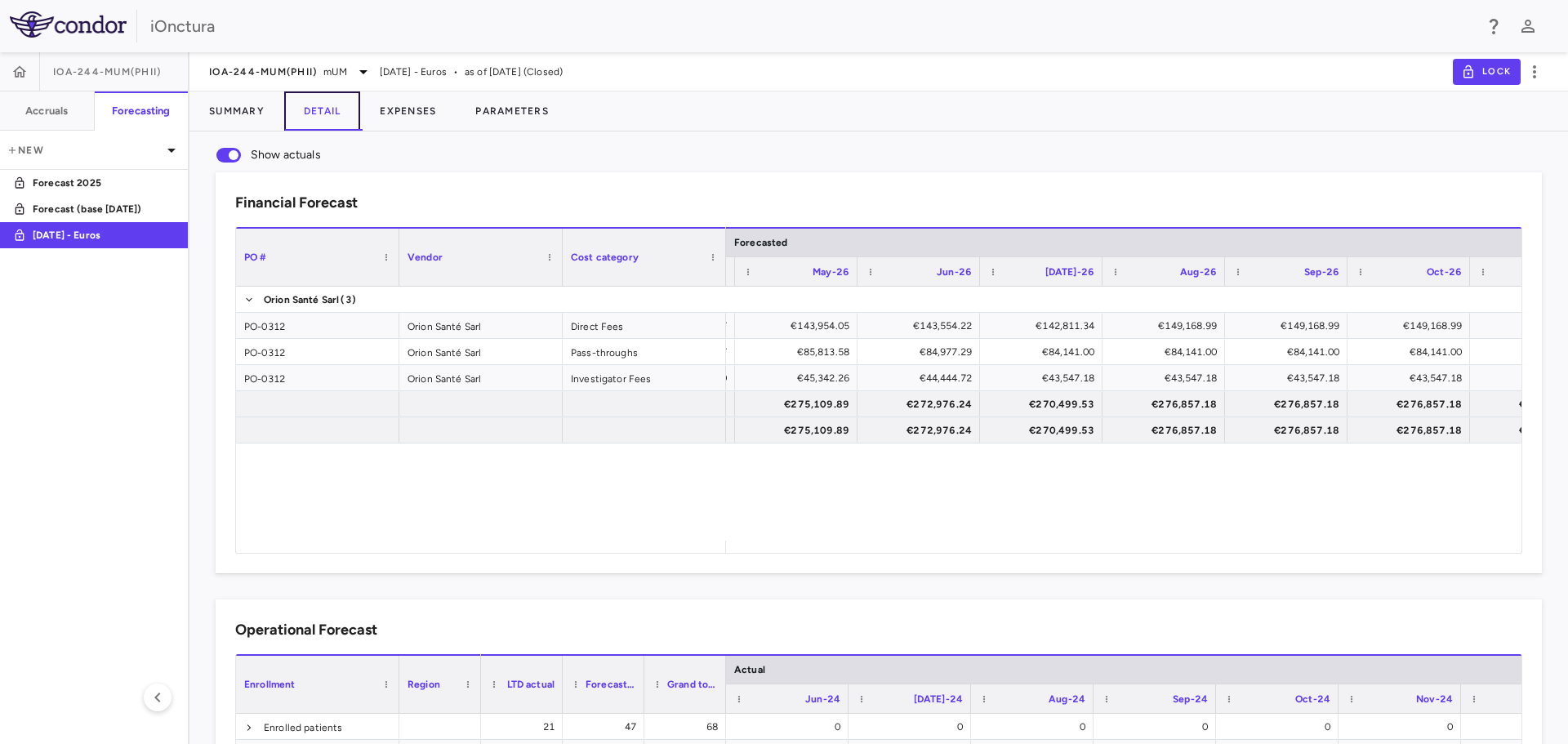
scroll to position [0, 4103]
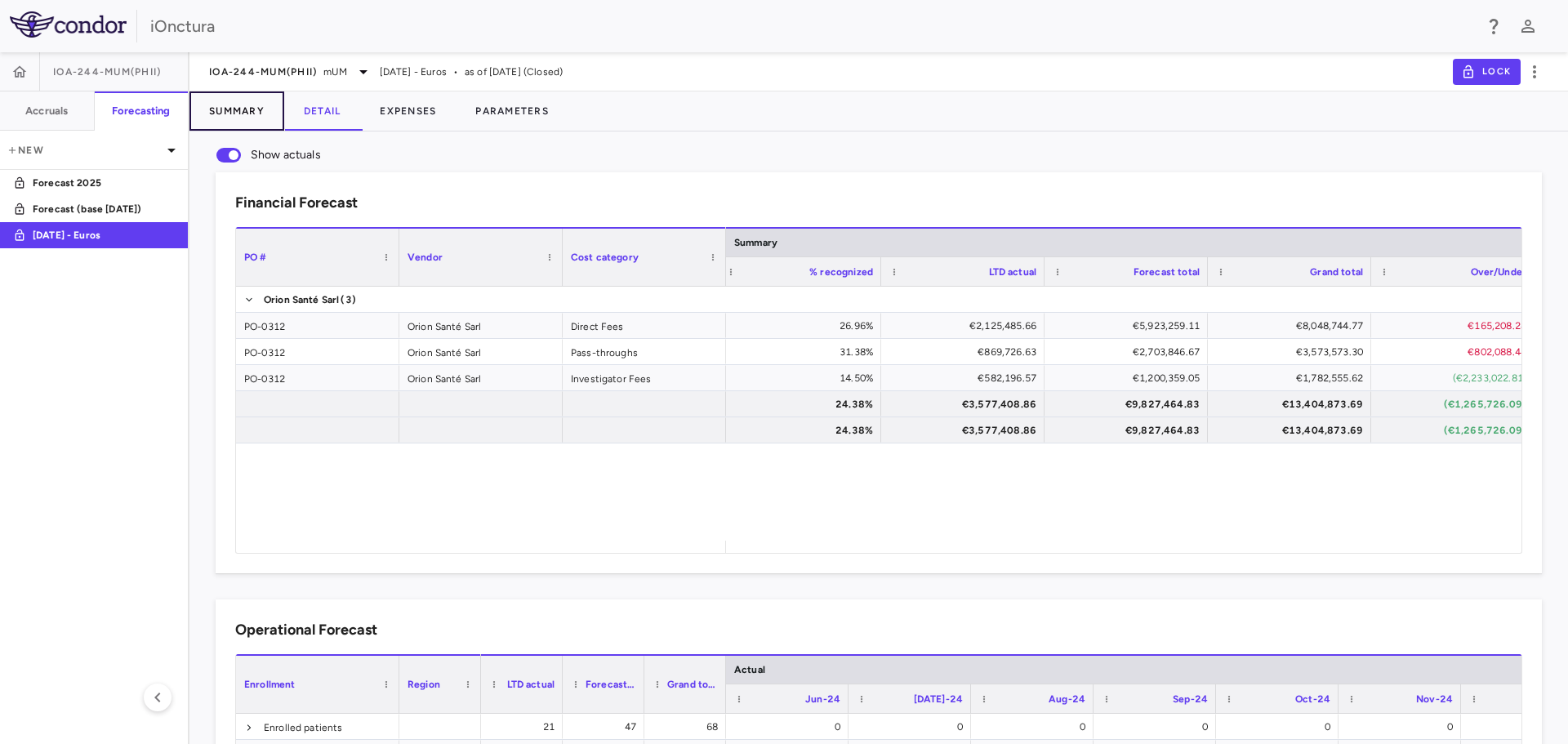
click at [244, 108] on button "Summary" at bounding box center [237, 111] width 95 height 39
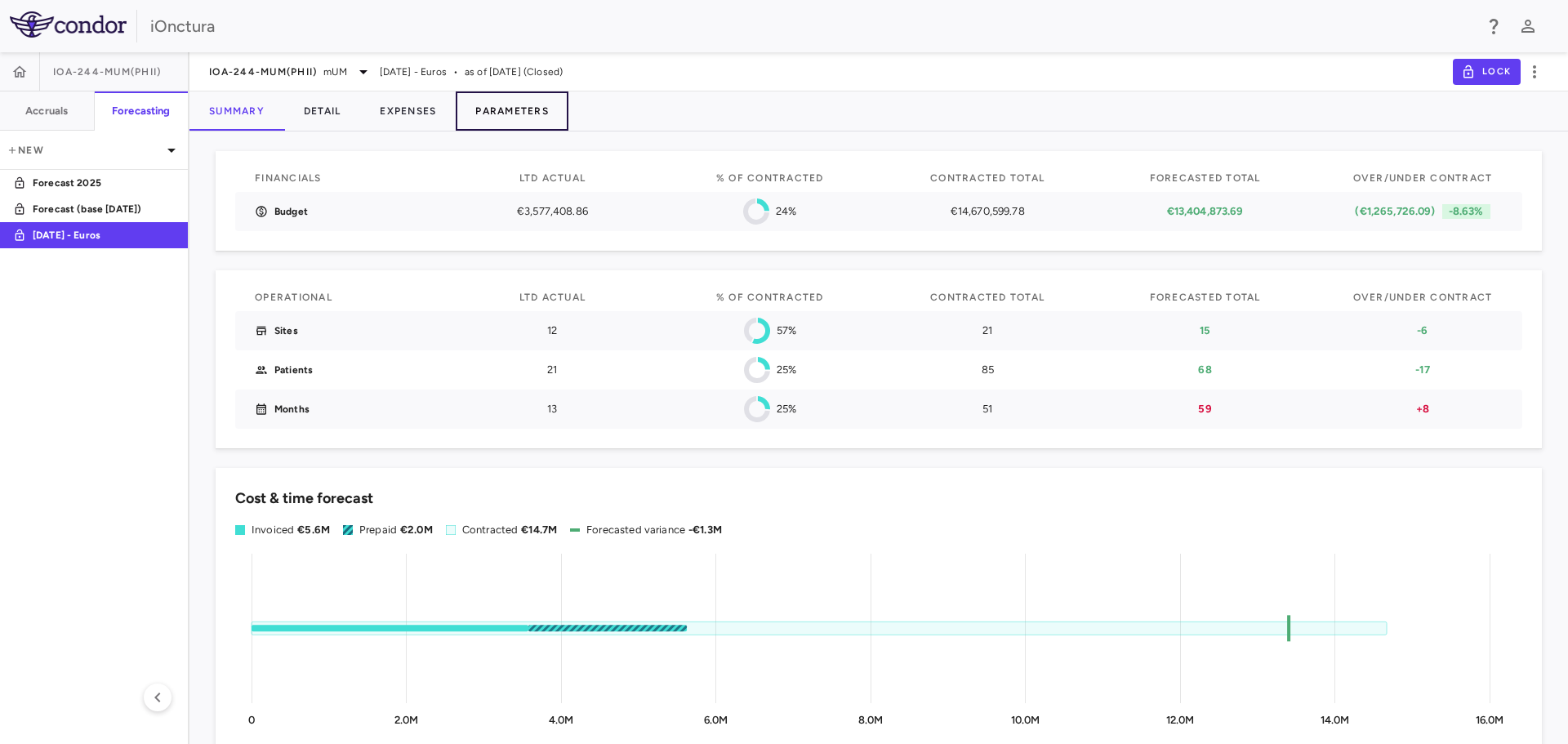
click at [524, 113] on button "Parameters" at bounding box center [511, 111] width 112 height 39
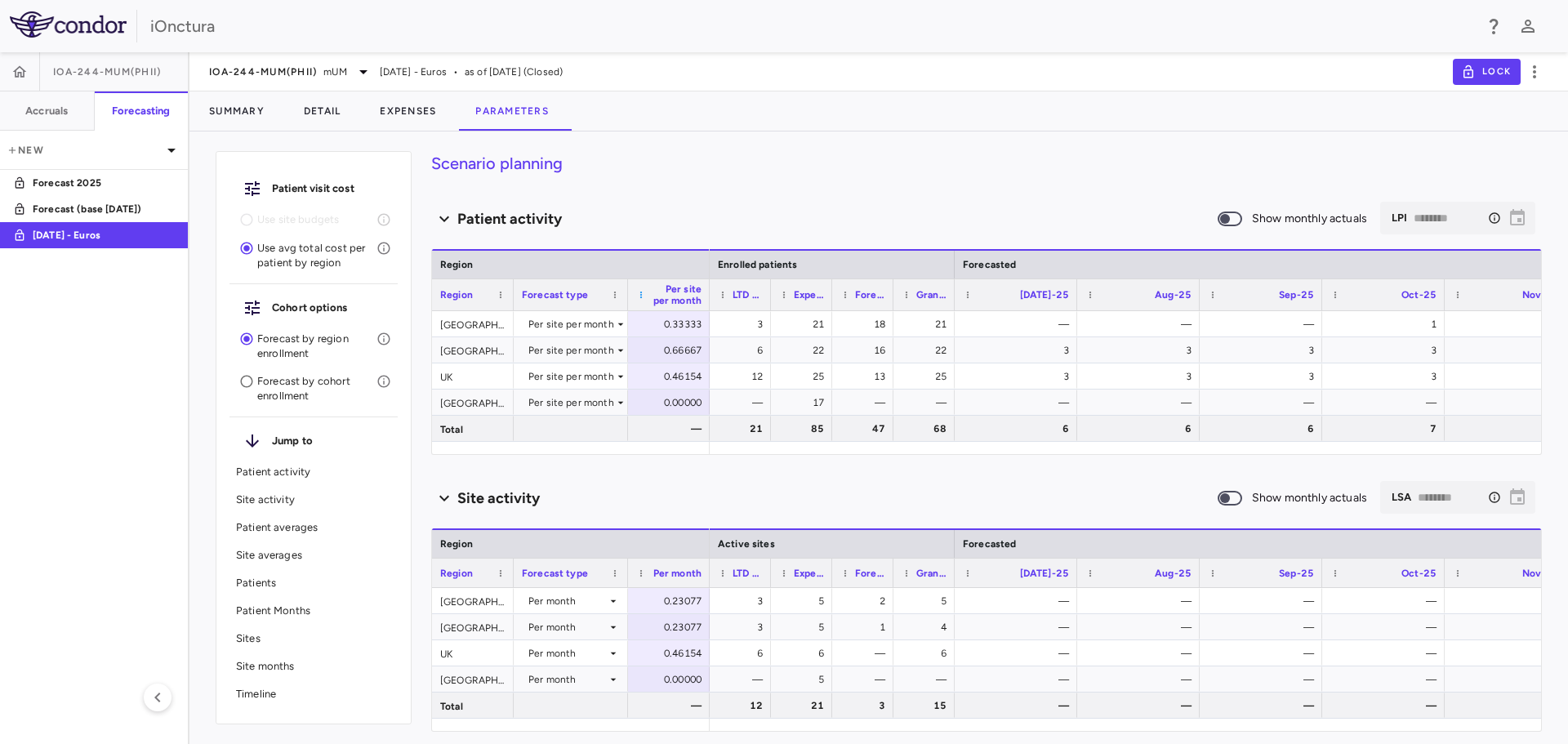
click at [637, 298] on span at bounding box center [642, 295] width 10 height 10
click at [671, 405] on span "Autosize All Columns" at bounding box center [713, 403] width 121 height 23
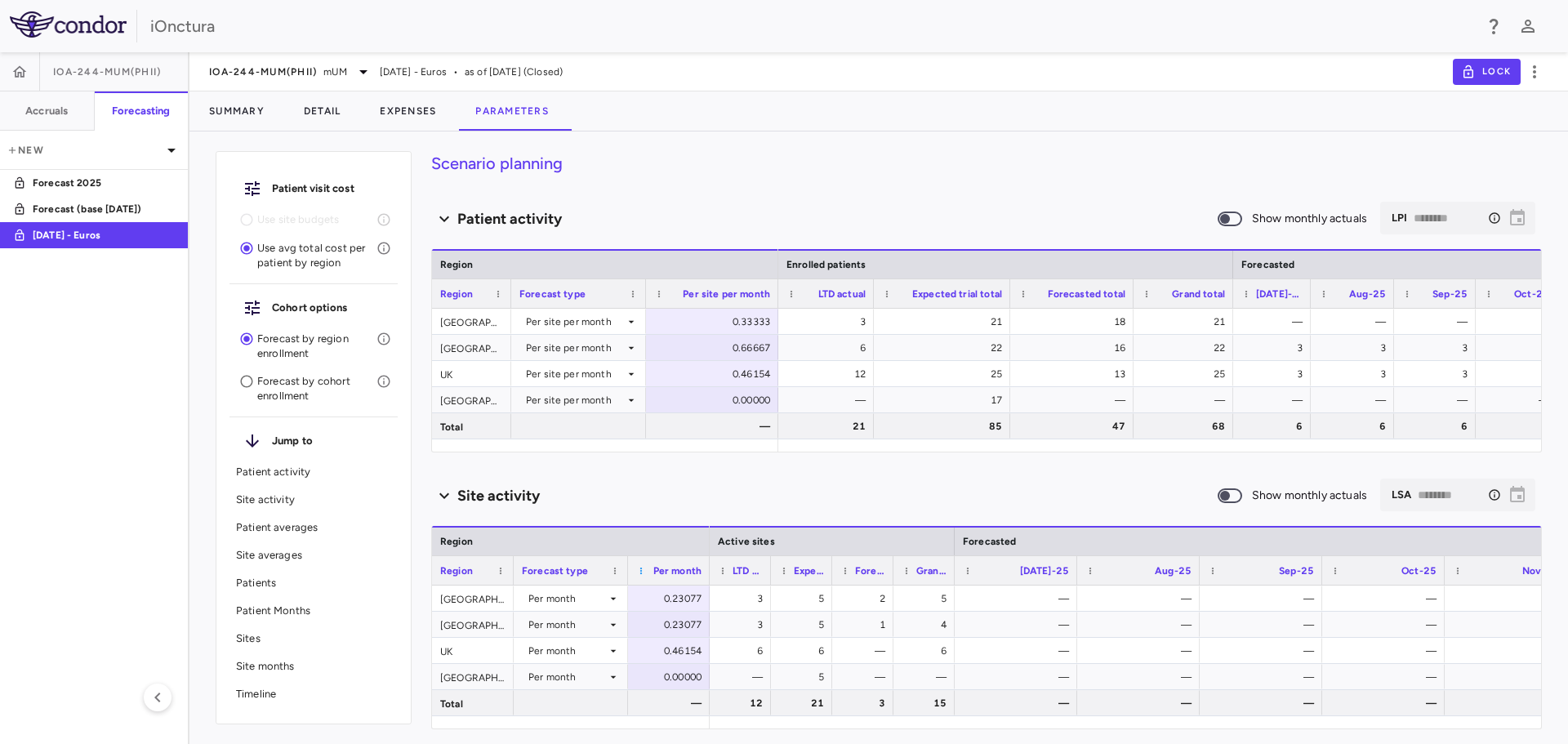
click at [643, 572] on span at bounding box center [642, 571] width 10 height 10
click at [675, 681] on span "Autosize All Columns" at bounding box center [713, 677] width 121 height 23
